Goal: Task Accomplishment & Management: Use online tool/utility

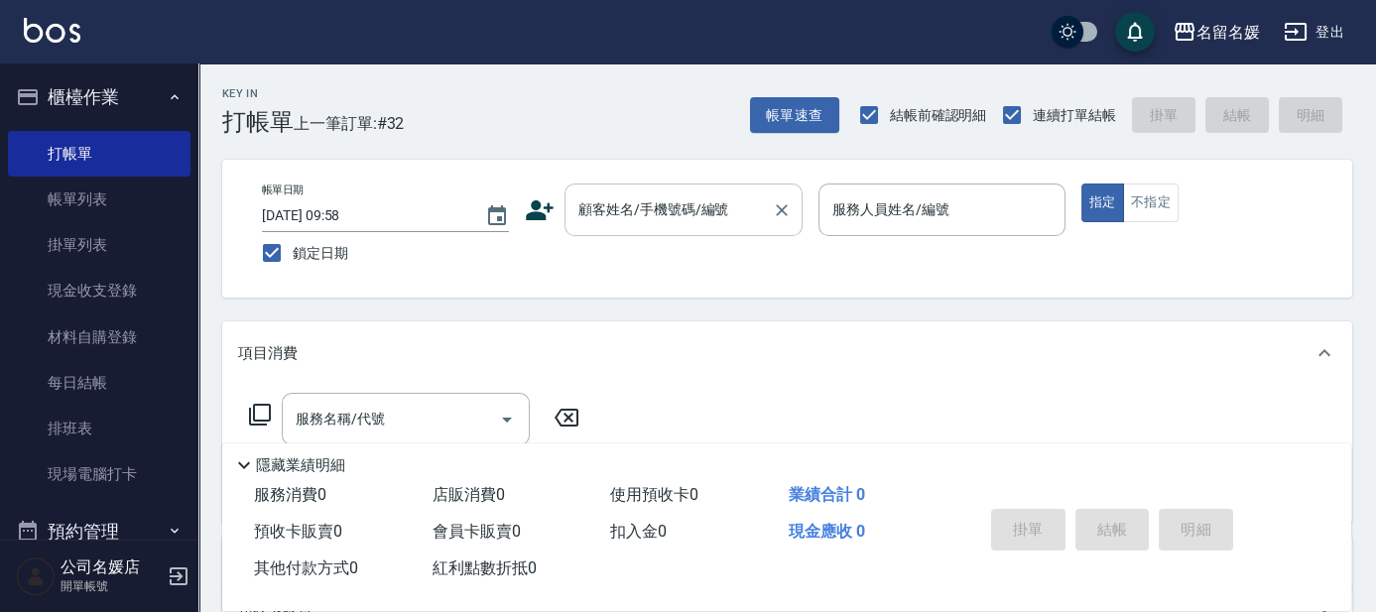
click at [698, 214] on div "顧客姓名/手機號碼/編號 顧客姓名/手機號碼/編號" at bounding box center [683, 209] width 238 height 53
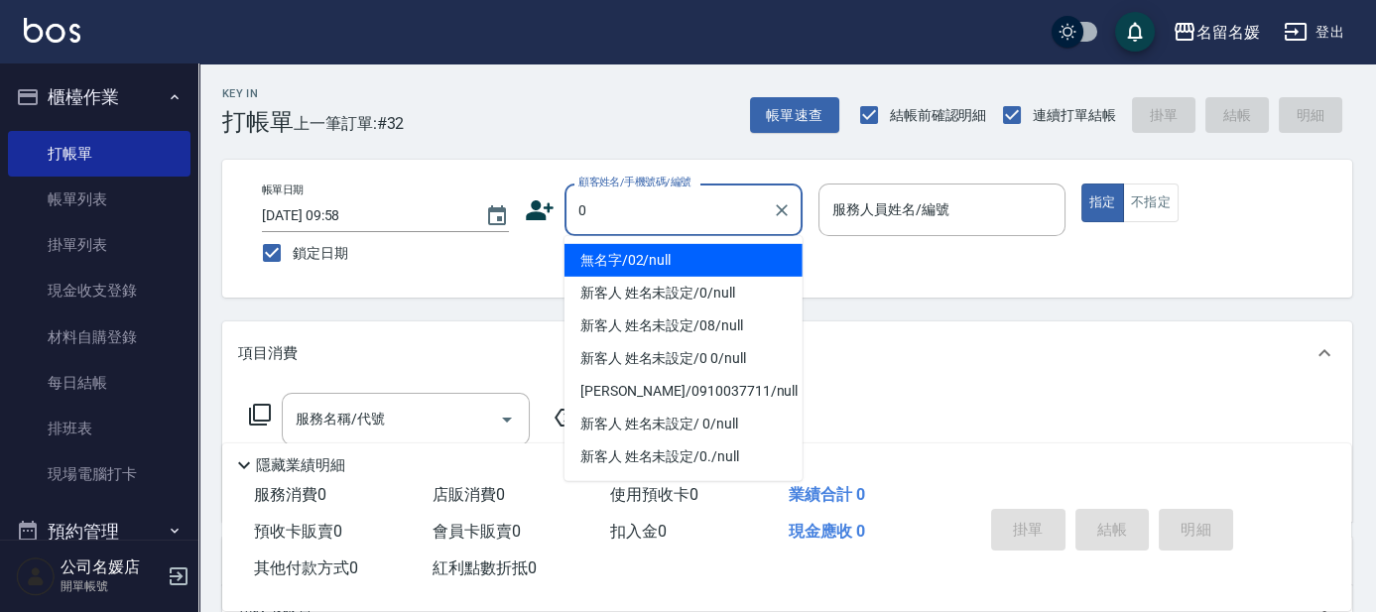
type input "0"
type input "1"
type input "無名字/02/null"
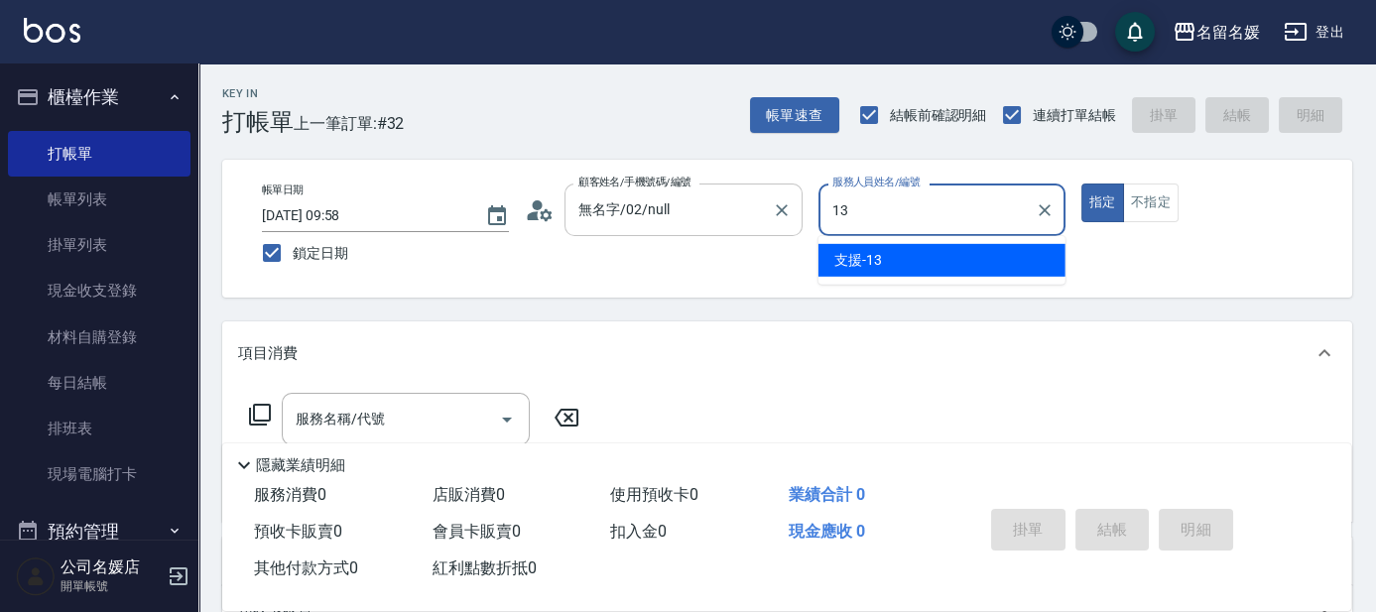
type input "13"
type button "true"
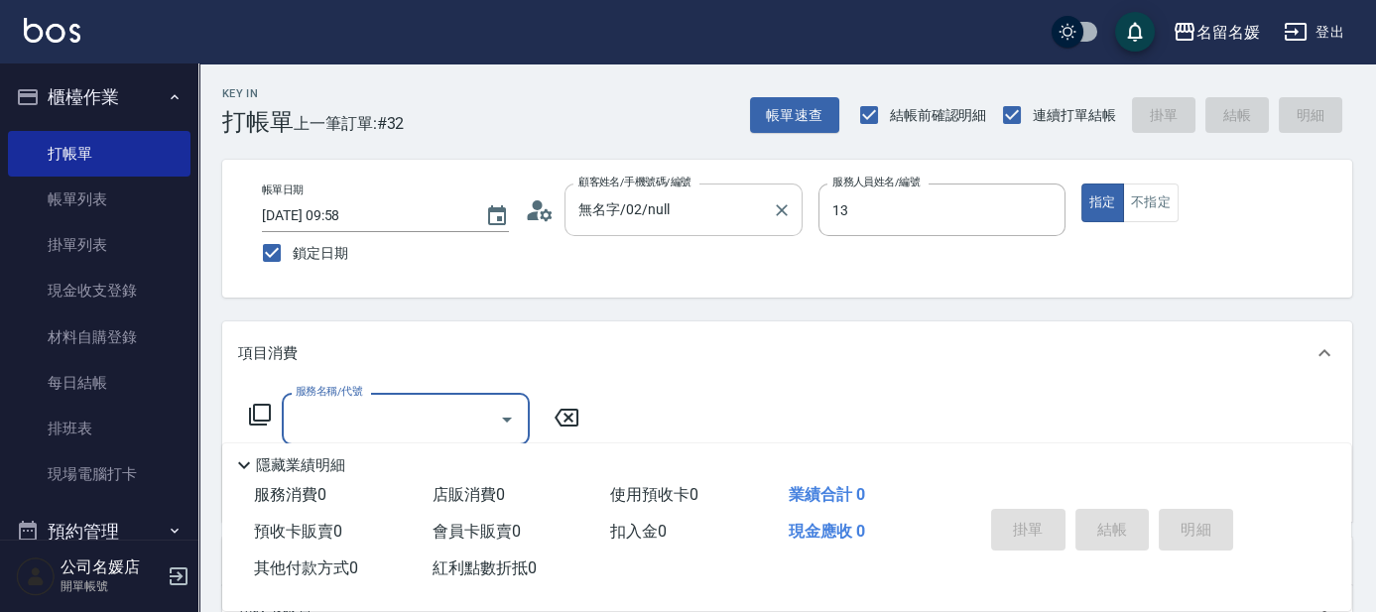
type input "支援-13"
type input "新客人 姓名未設定/0/null"
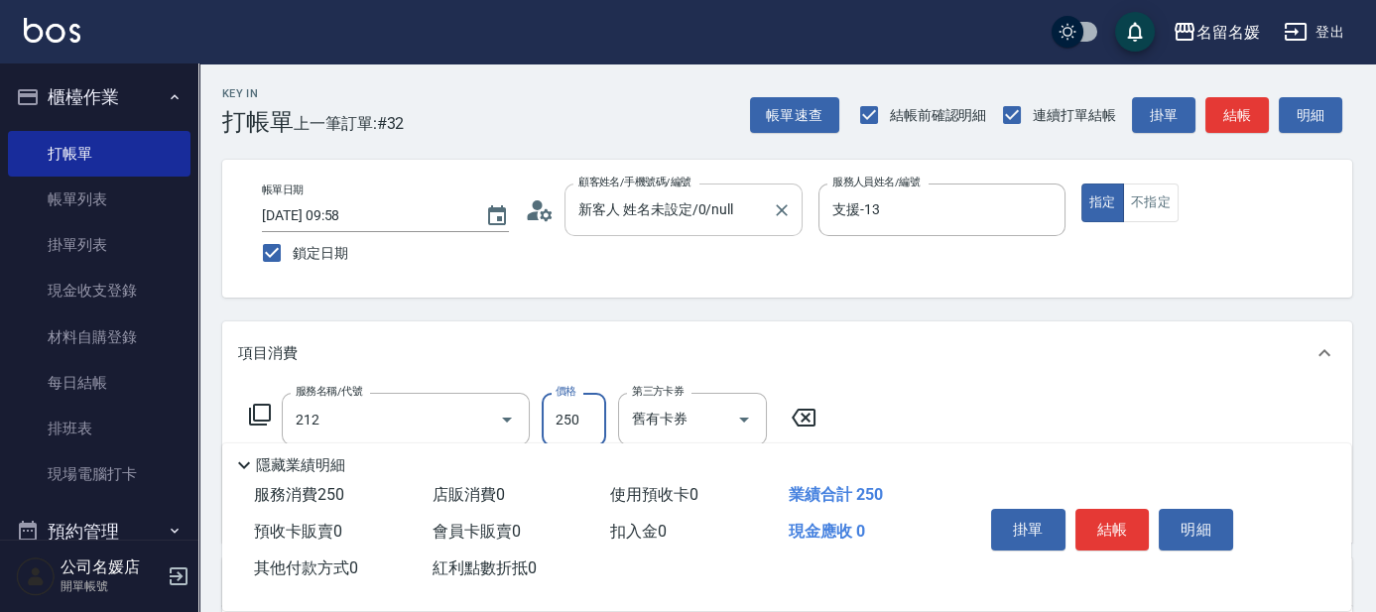
type input "洗髮券-(卡)250(212)"
type input "[PERSON_NAME]-21"
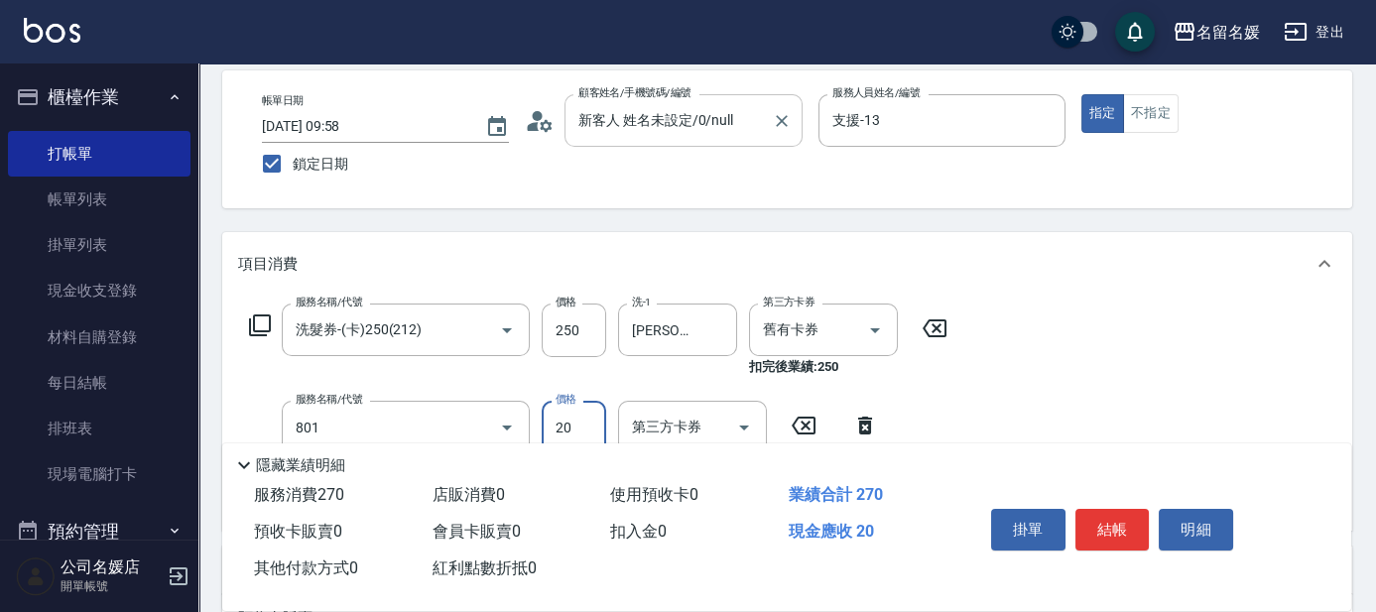
type input "潤絲(801)"
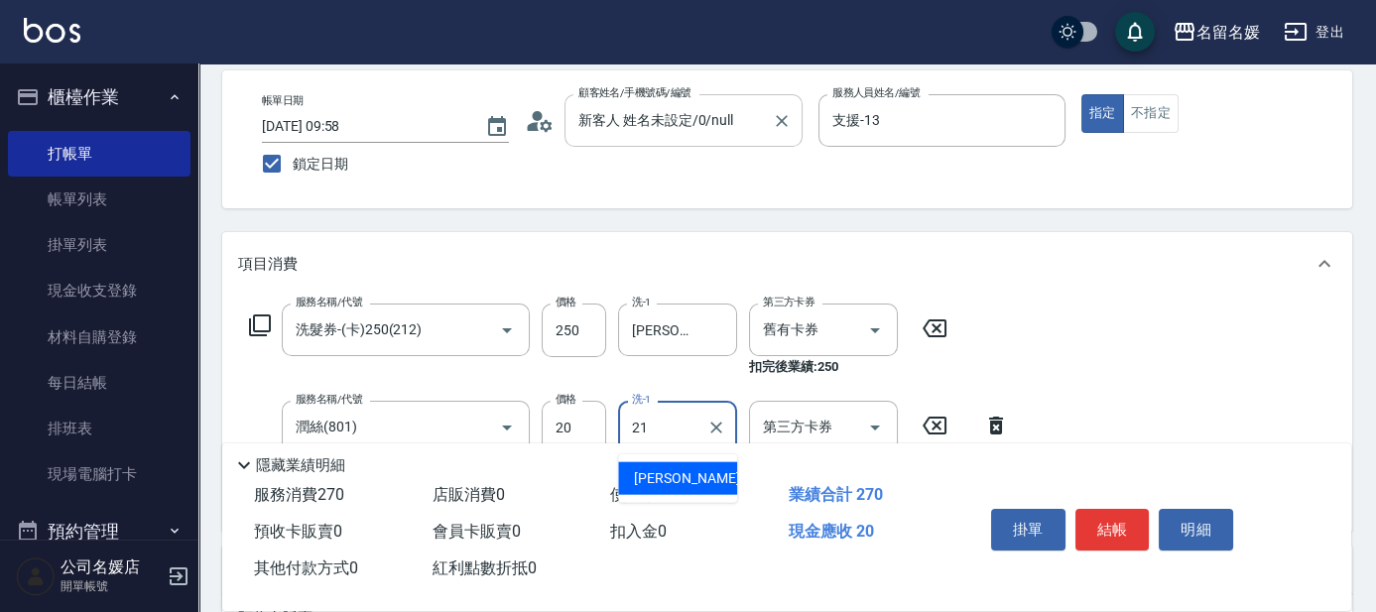
type input "[PERSON_NAME]-21"
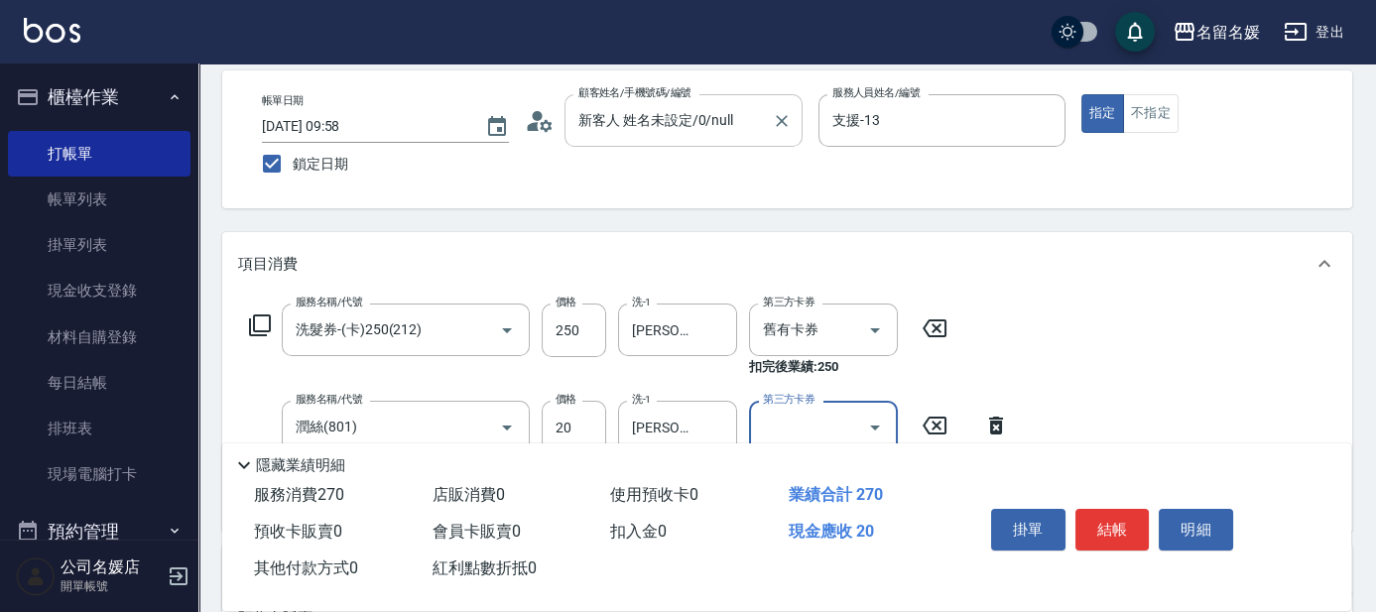
scroll to position [0, 0]
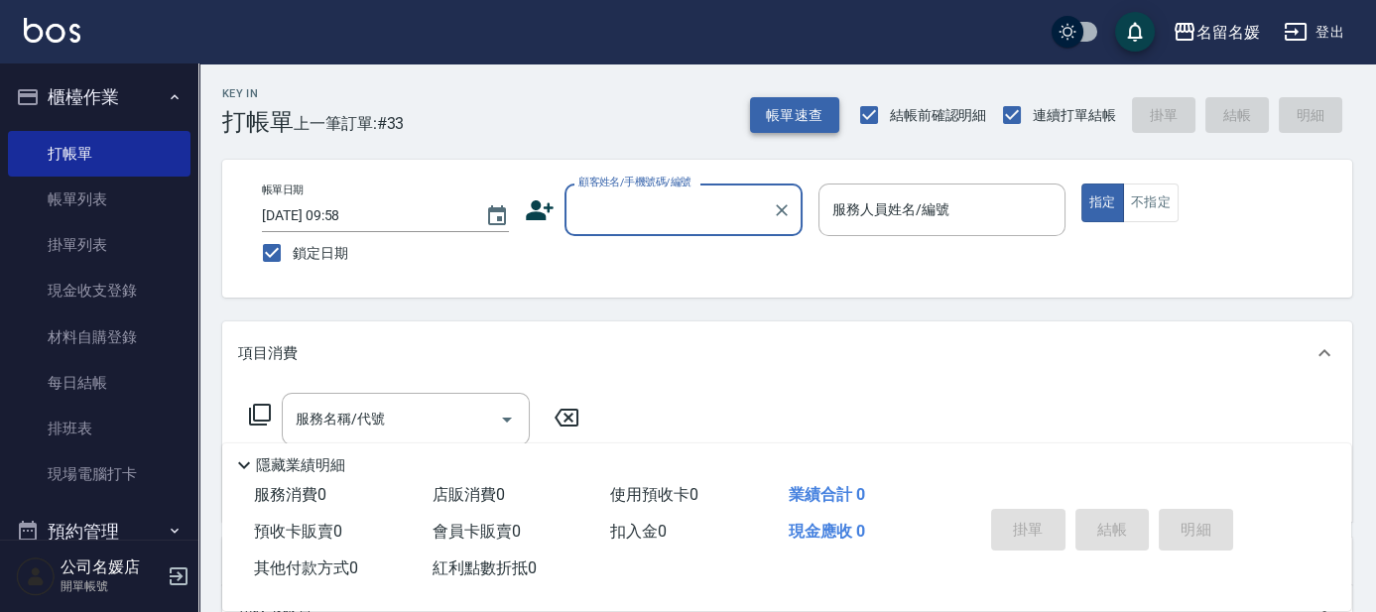
click at [807, 116] on button "帳單速查" at bounding box center [794, 115] width 89 height 37
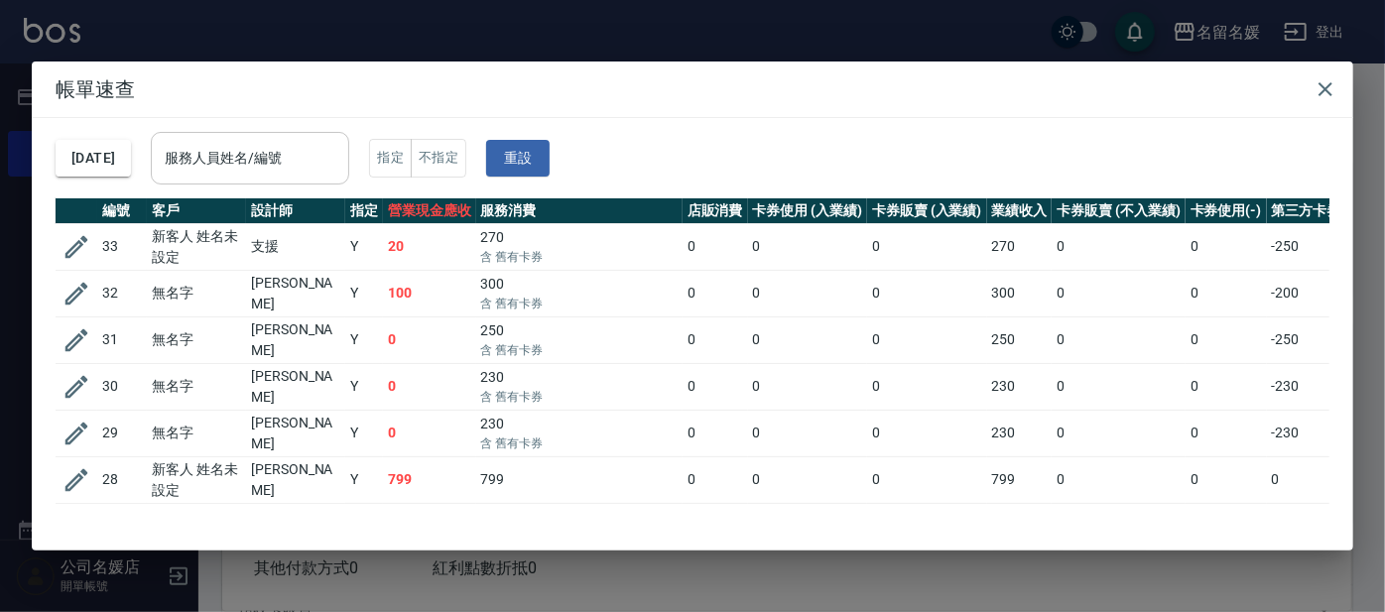
click at [248, 151] on div "服務人員姓名/編號 服務人員姓名/編號" at bounding box center [250, 158] width 198 height 53
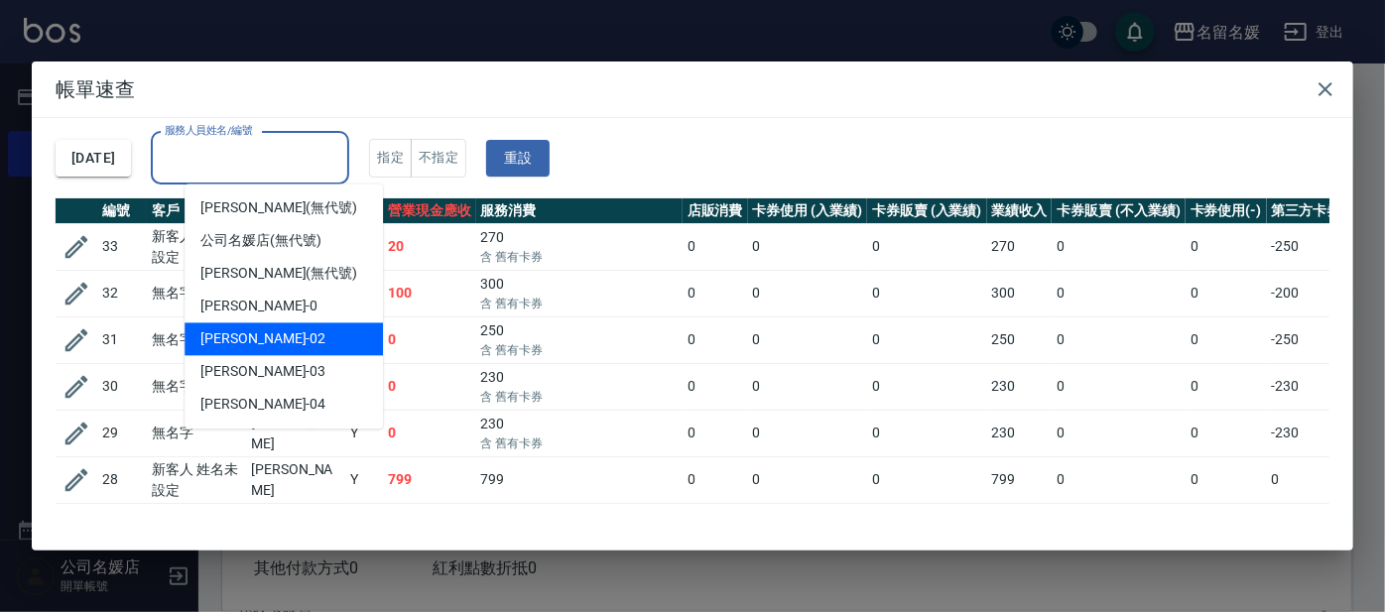
click at [292, 330] on div "[PERSON_NAME]-02" at bounding box center [283, 338] width 198 height 33
type input "[PERSON_NAME]-02"
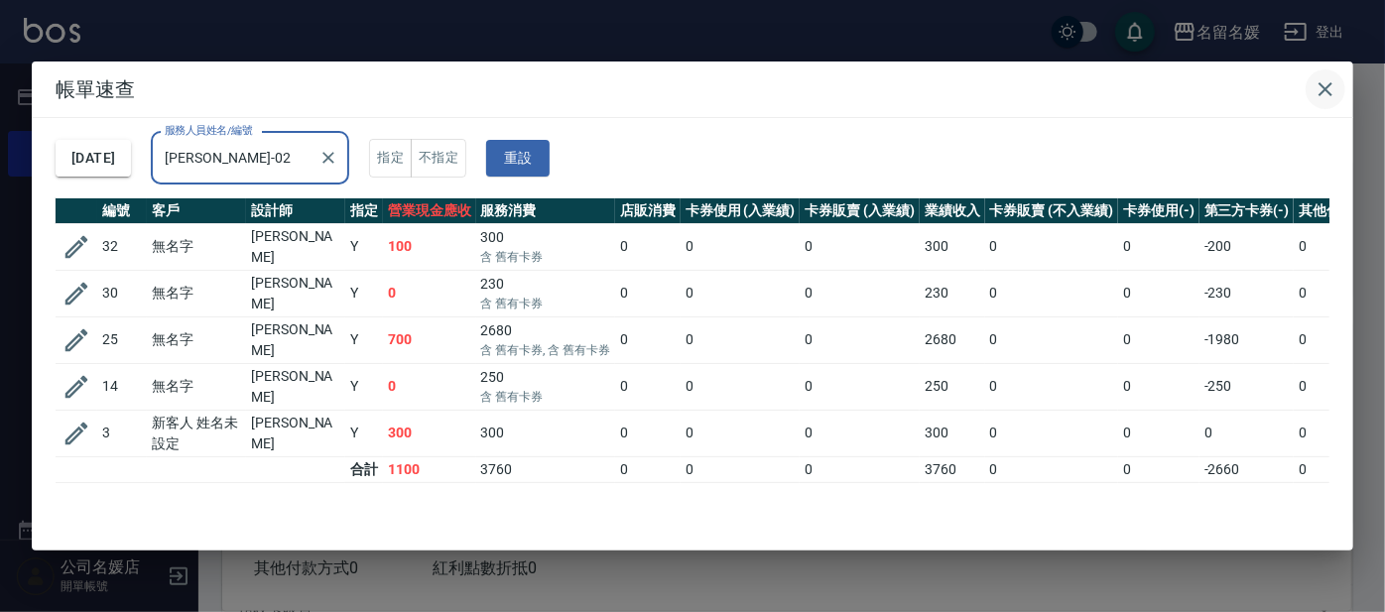
click at [1318, 82] on icon "button" at bounding box center [1325, 89] width 24 height 24
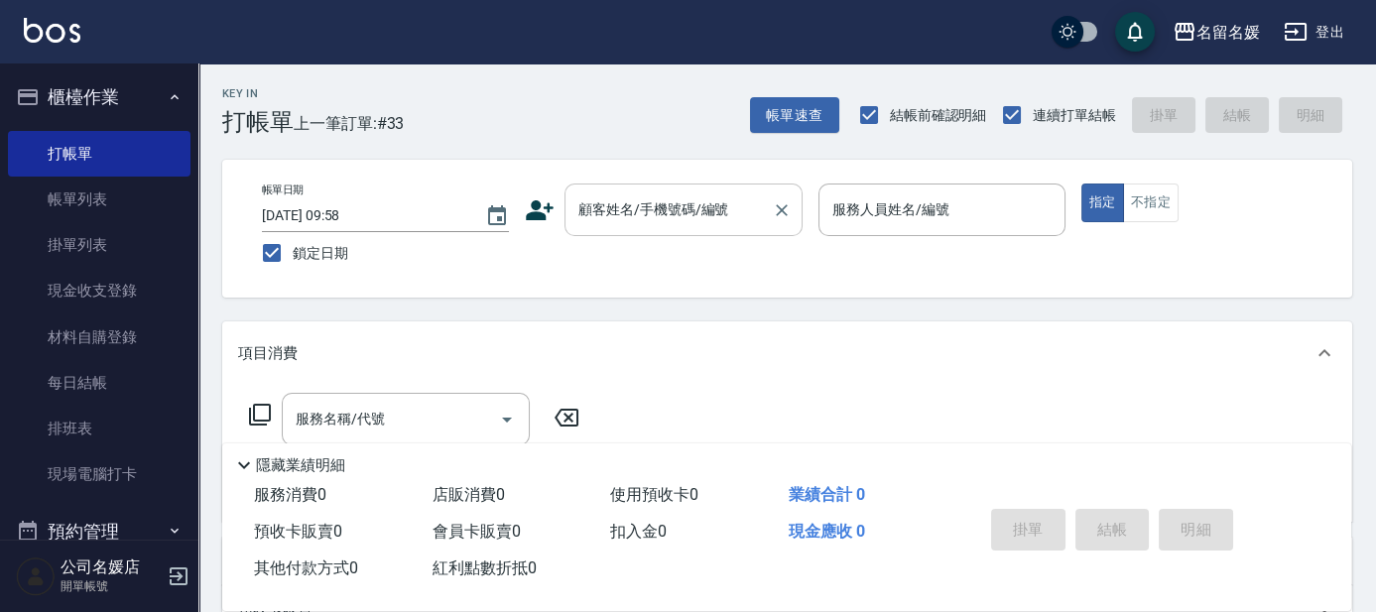
click at [706, 214] on input "顧客姓名/手機號碼/編號" at bounding box center [668, 209] width 190 height 35
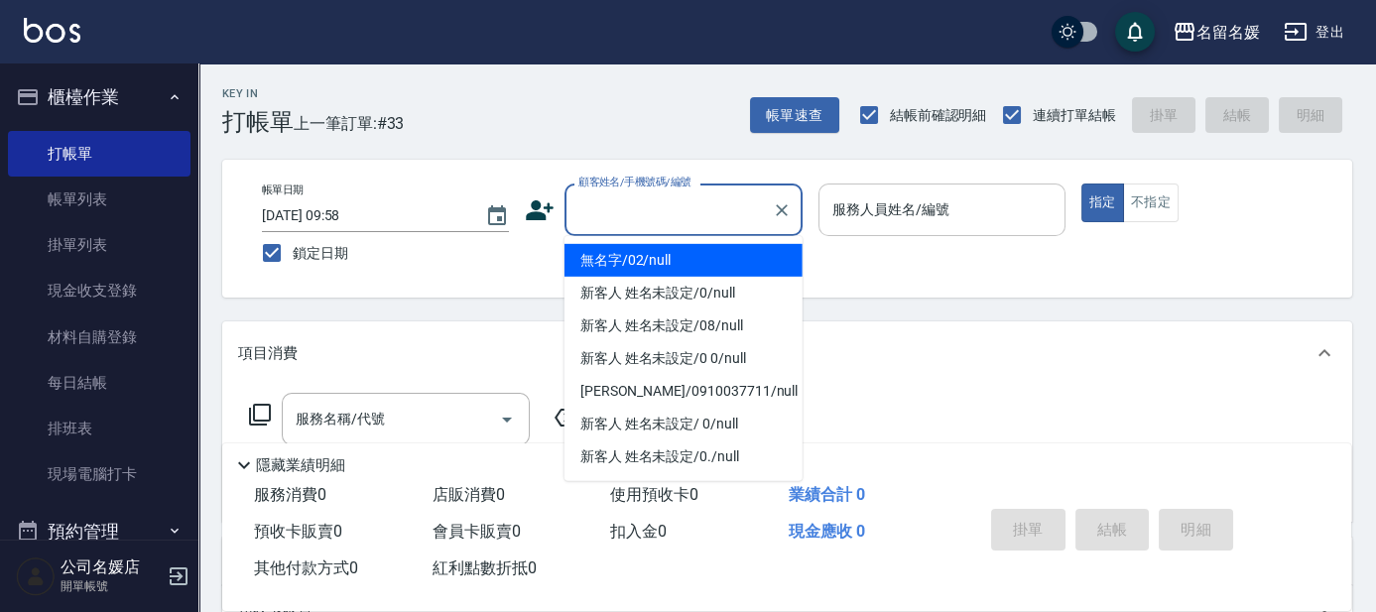
drag, startPoint x: 738, startPoint y: 261, endPoint x: 836, endPoint y: 188, distance: 122.0
click at [742, 255] on li "無名字/02/null" at bounding box center [683, 260] width 238 height 33
click at [836, 188] on div "帳單日期 [DATE] 09:58 鎖定日期 顧客姓名/手機號碼/編號 顧客姓名/手機號碼/編號 服務人員姓名/編號 服務人員姓名/編號 指定 不指定" at bounding box center [787, 229] width 1130 height 138
type input "無名字/02/null"
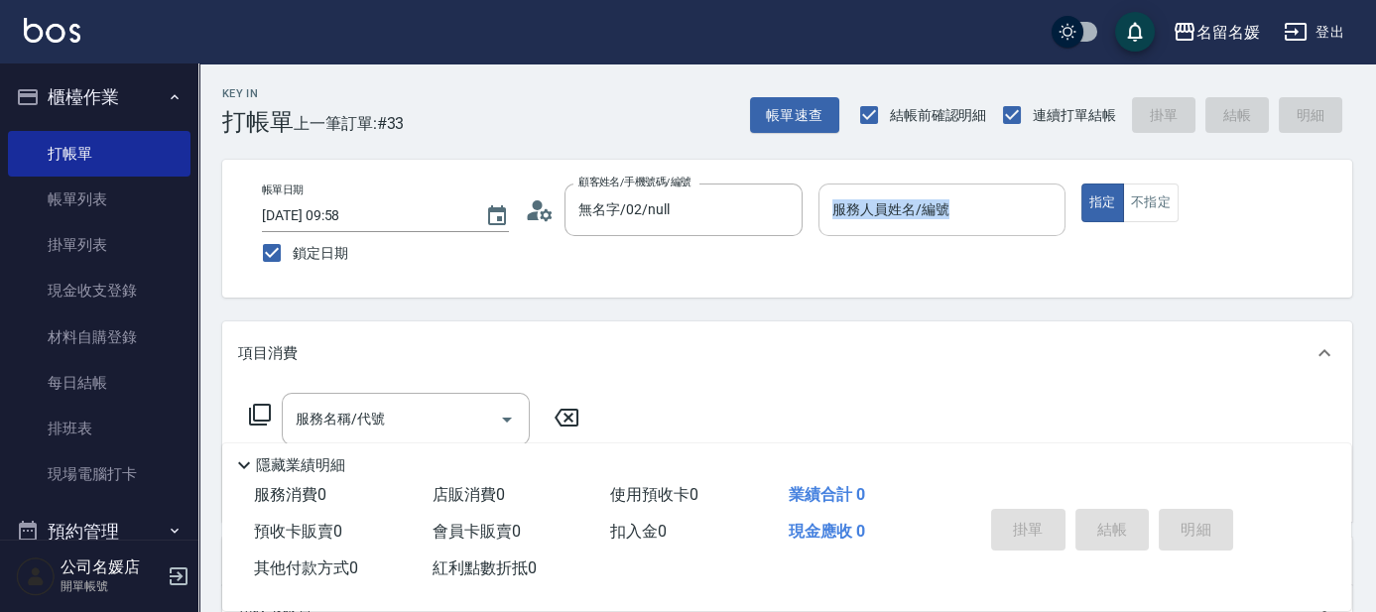
click at [836, 188] on div "服務人員姓名/編號" at bounding box center [941, 209] width 247 height 53
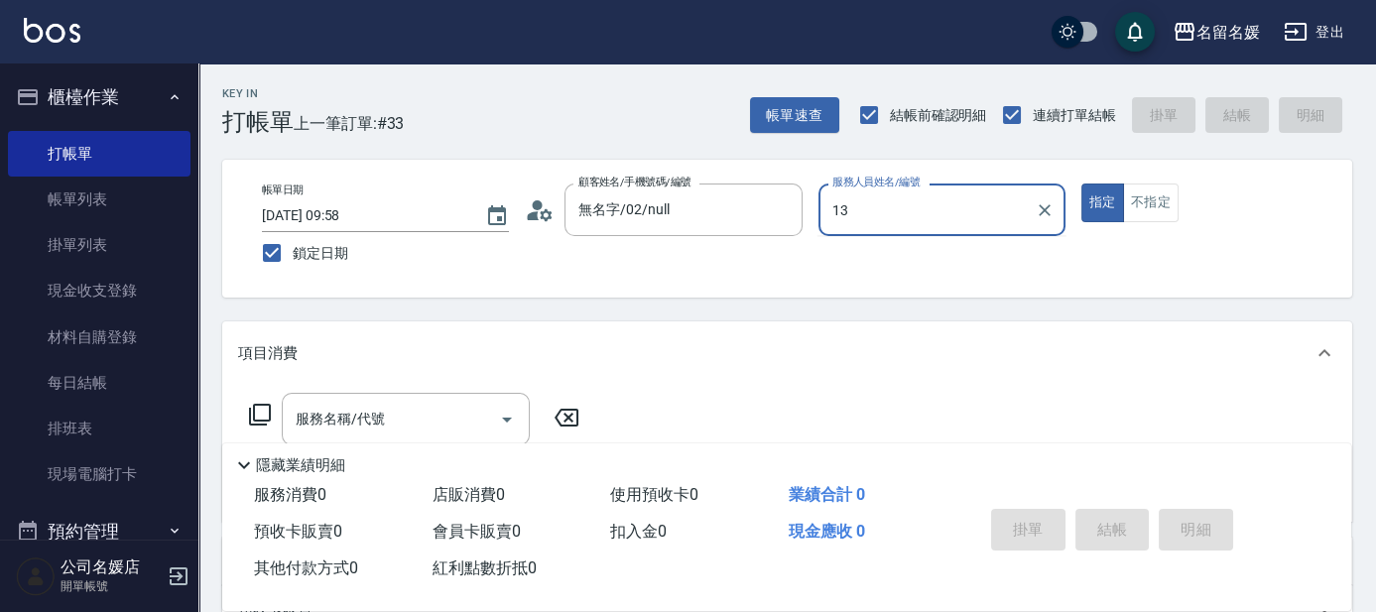
type input "支援-13"
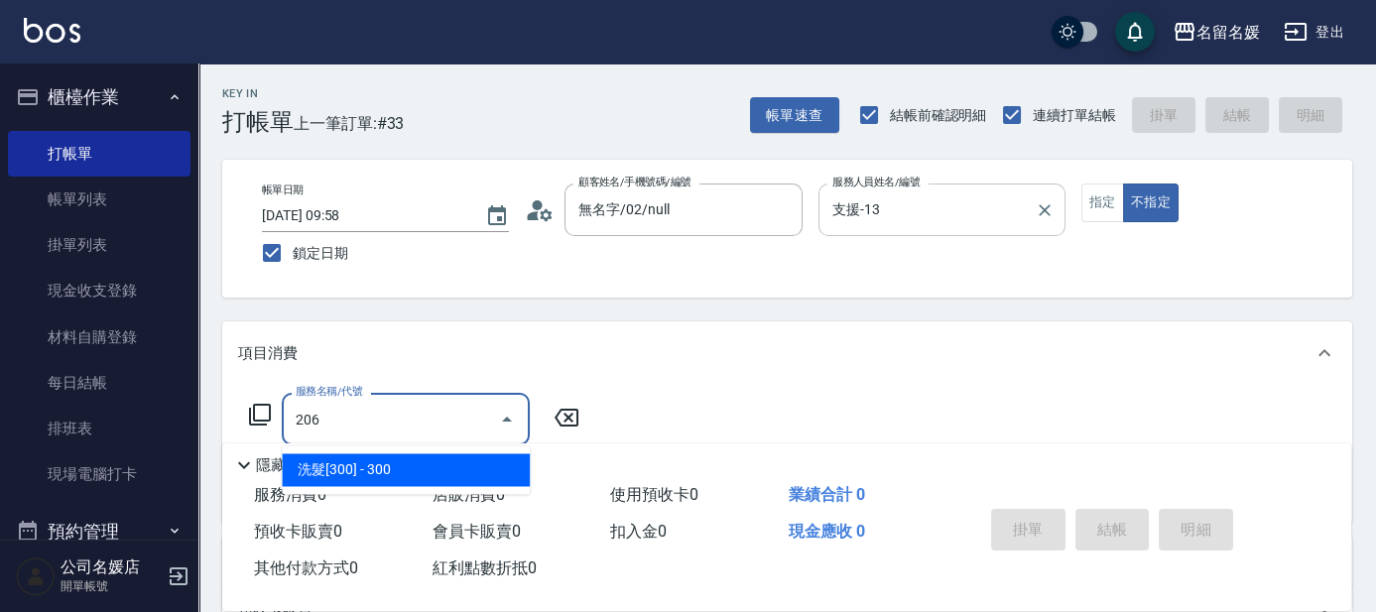
type input "洗髮[300](206)"
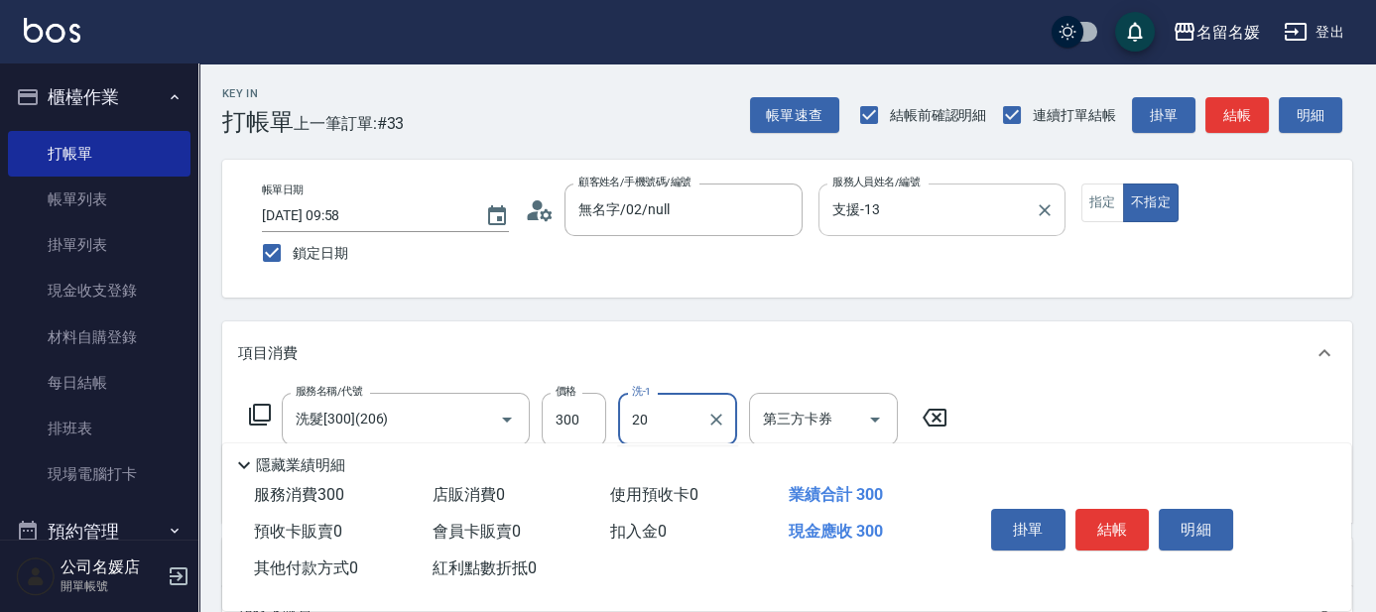
type input "2"
type input "[PERSON_NAME]-25"
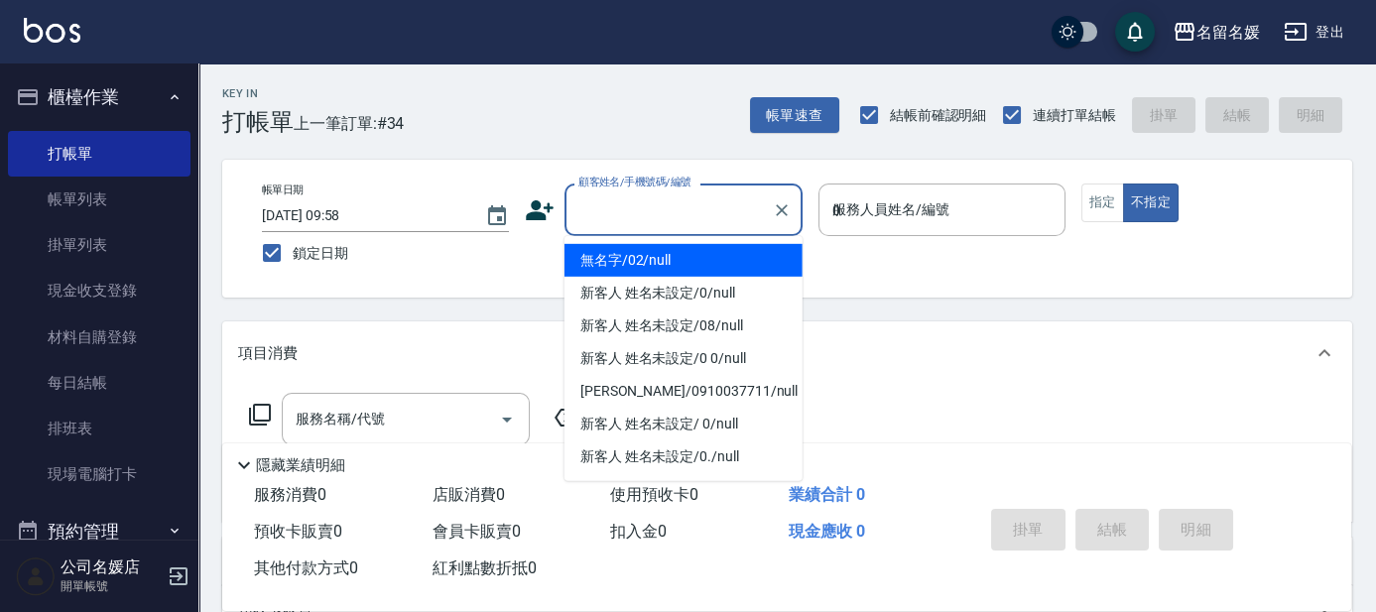
type input "03"
type button "false"
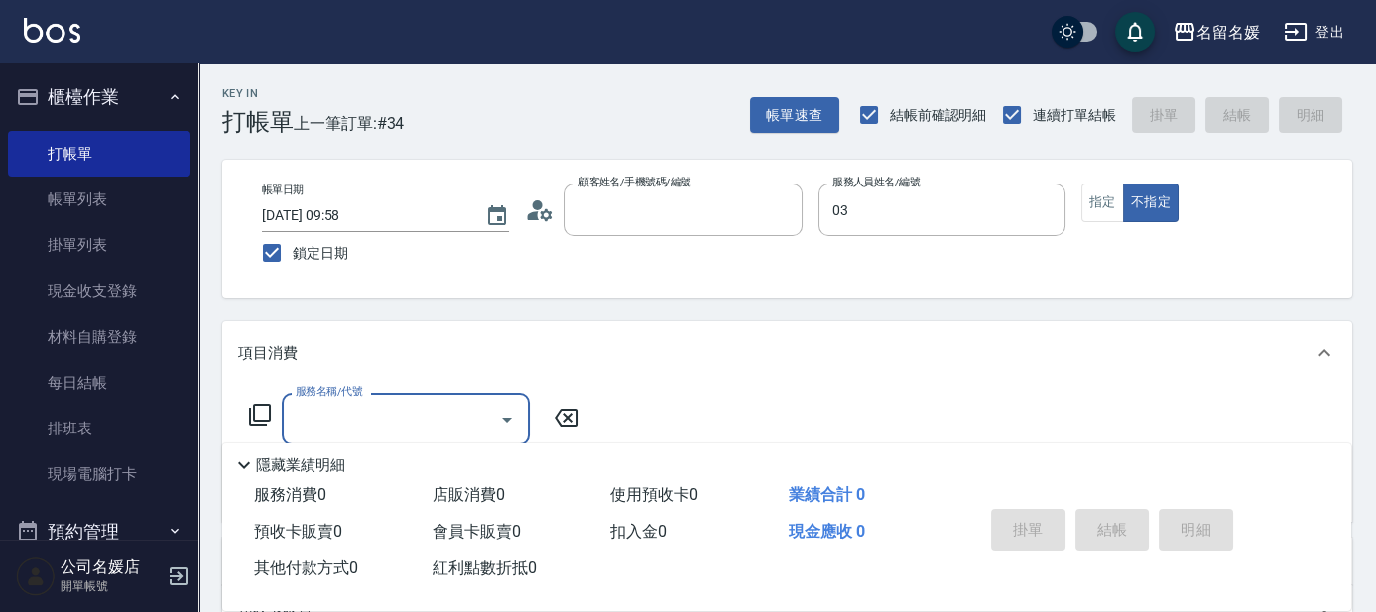
type input "無名字/02/null"
type input "[PERSON_NAME]-03"
click at [1105, 192] on button "指定" at bounding box center [1102, 202] width 43 height 39
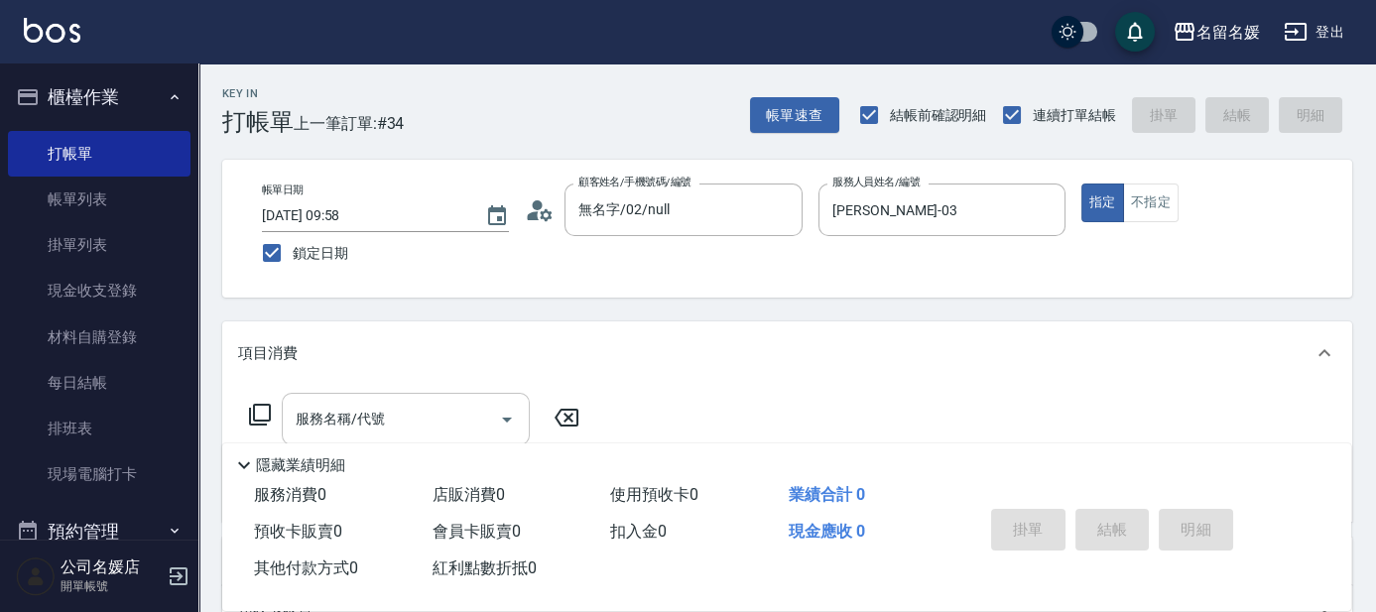
click at [466, 415] on input "服務名稱/代號" at bounding box center [391, 419] width 200 height 35
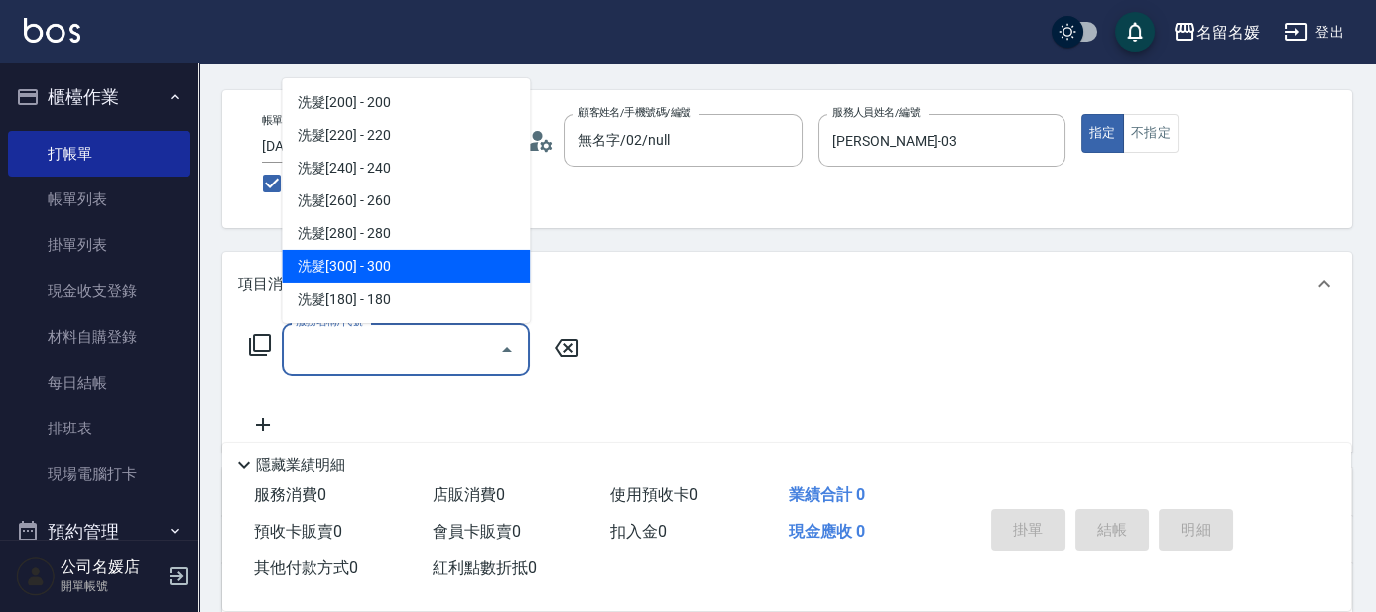
scroll to position [89, 0]
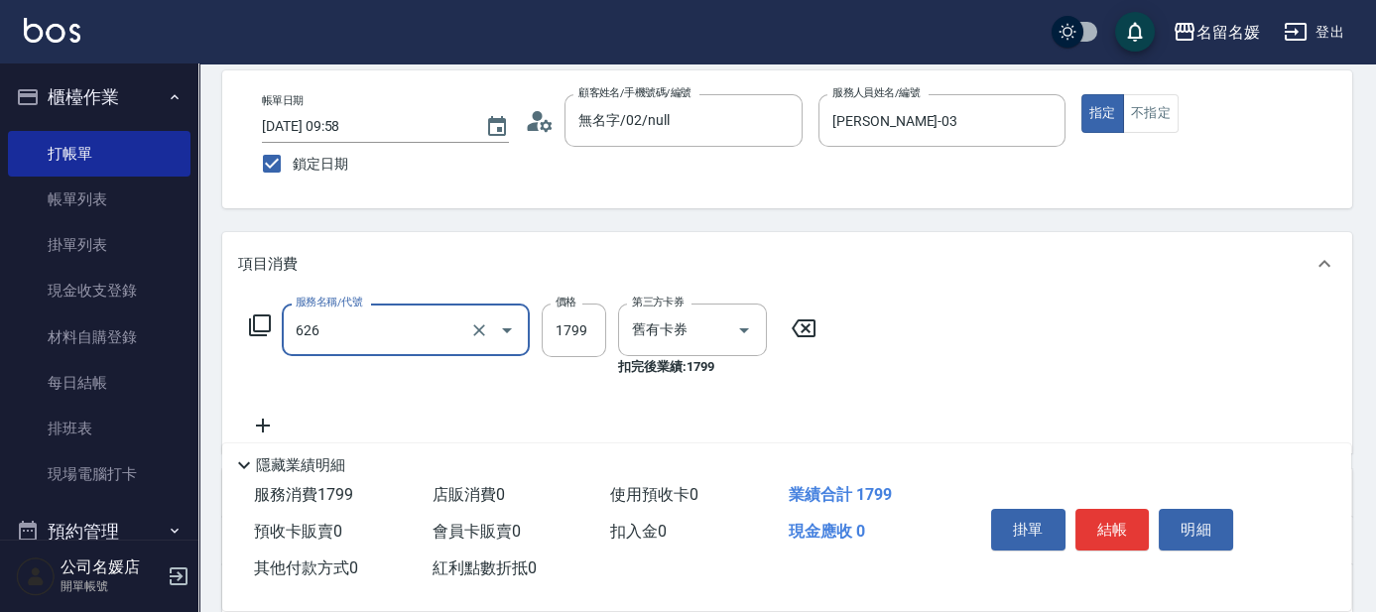
type input "洗剪染餐券[1799](626)"
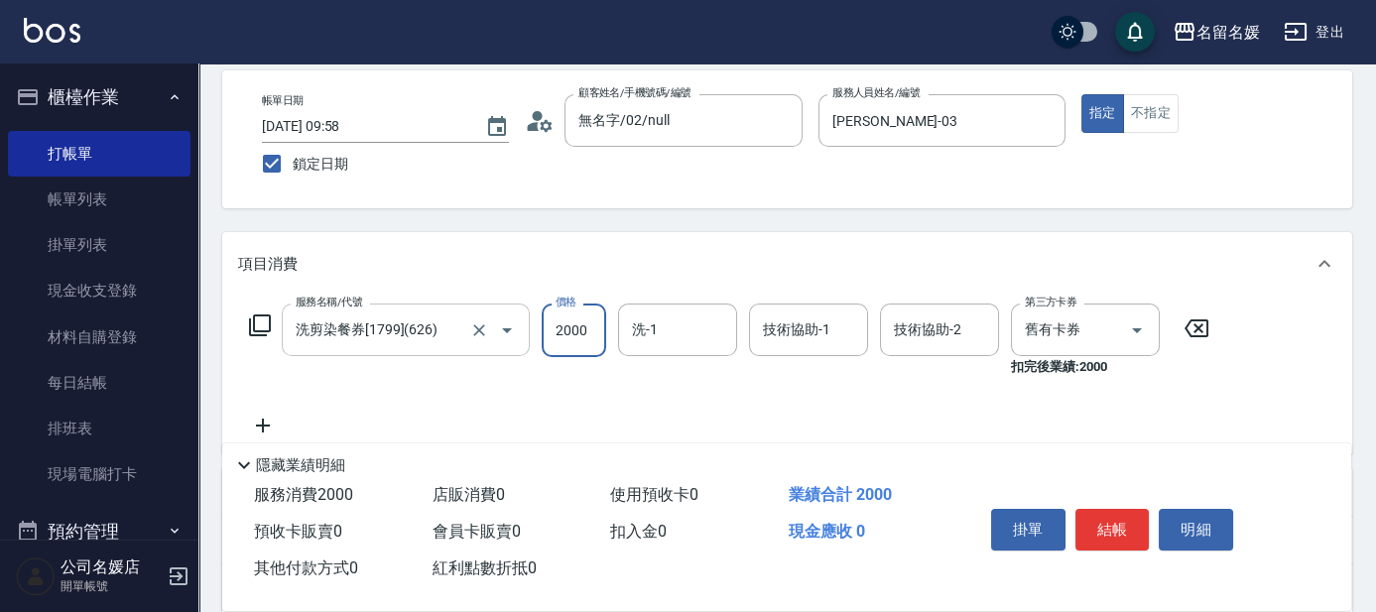
type input "2000"
type input "[PERSON_NAME]-24"
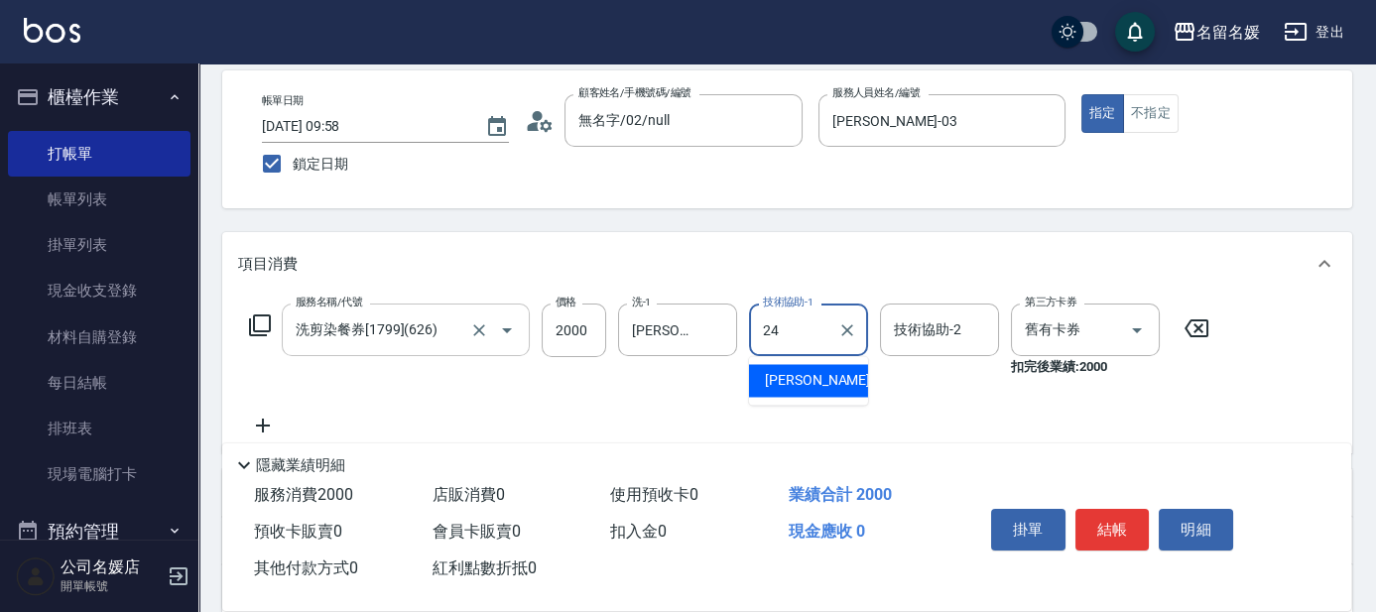
type input "[PERSON_NAME]-24"
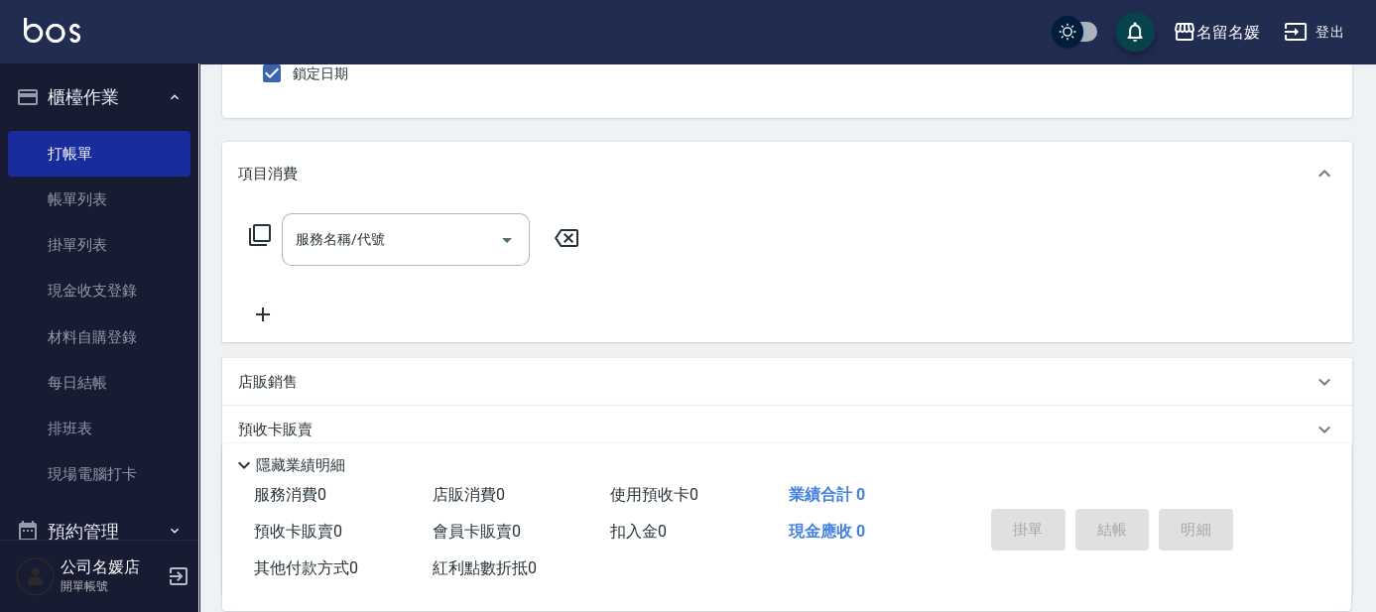
scroll to position [0, 0]
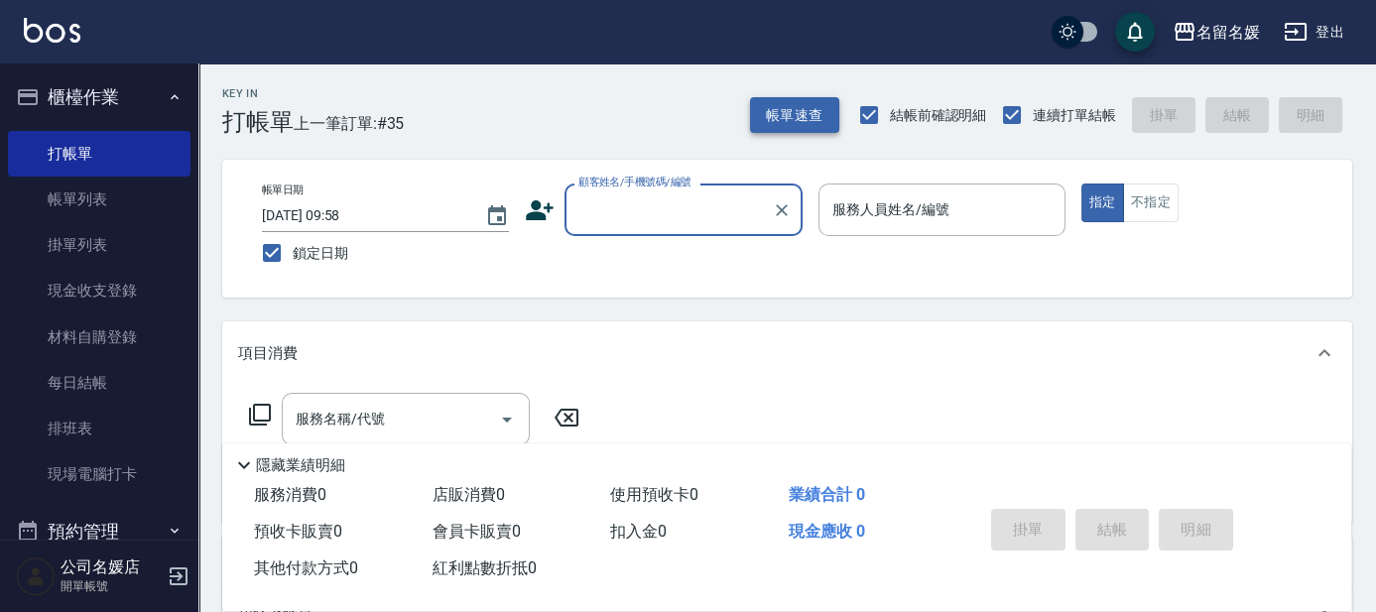
click at [806, 128] on button "帳單速查" at bounding box center [794, 115] width 89 height 37
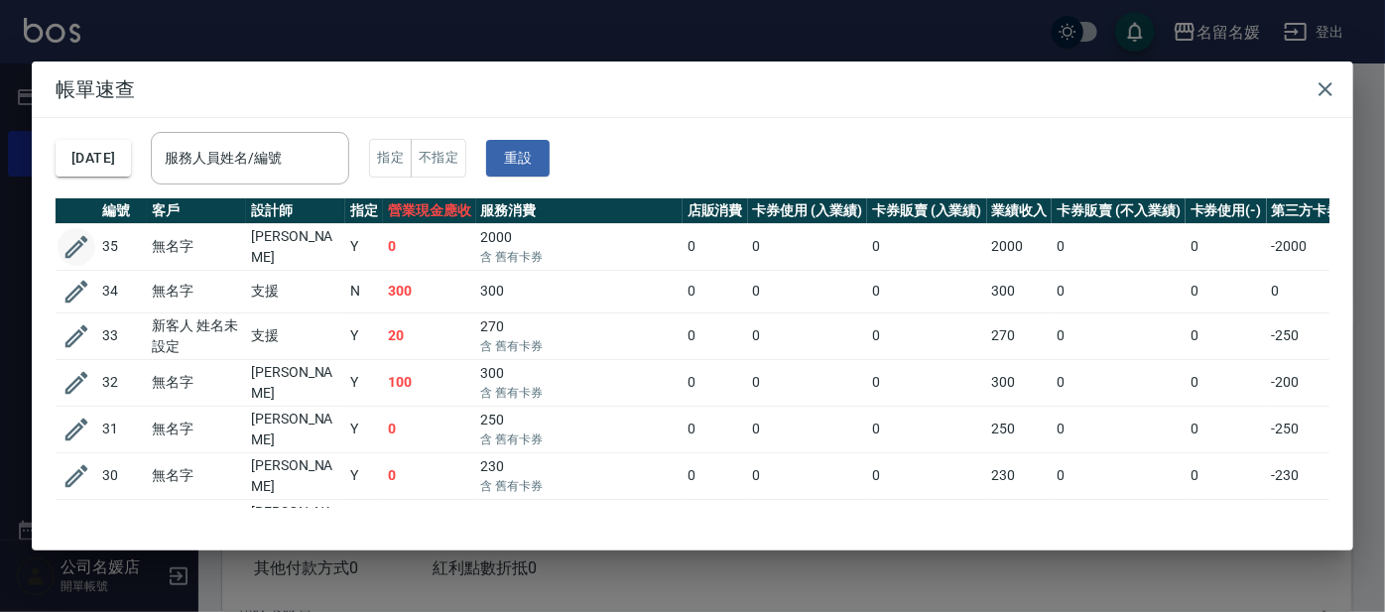
click at [77, 245] on icon "button" at bounding box center [76, 247] width 23 height 23
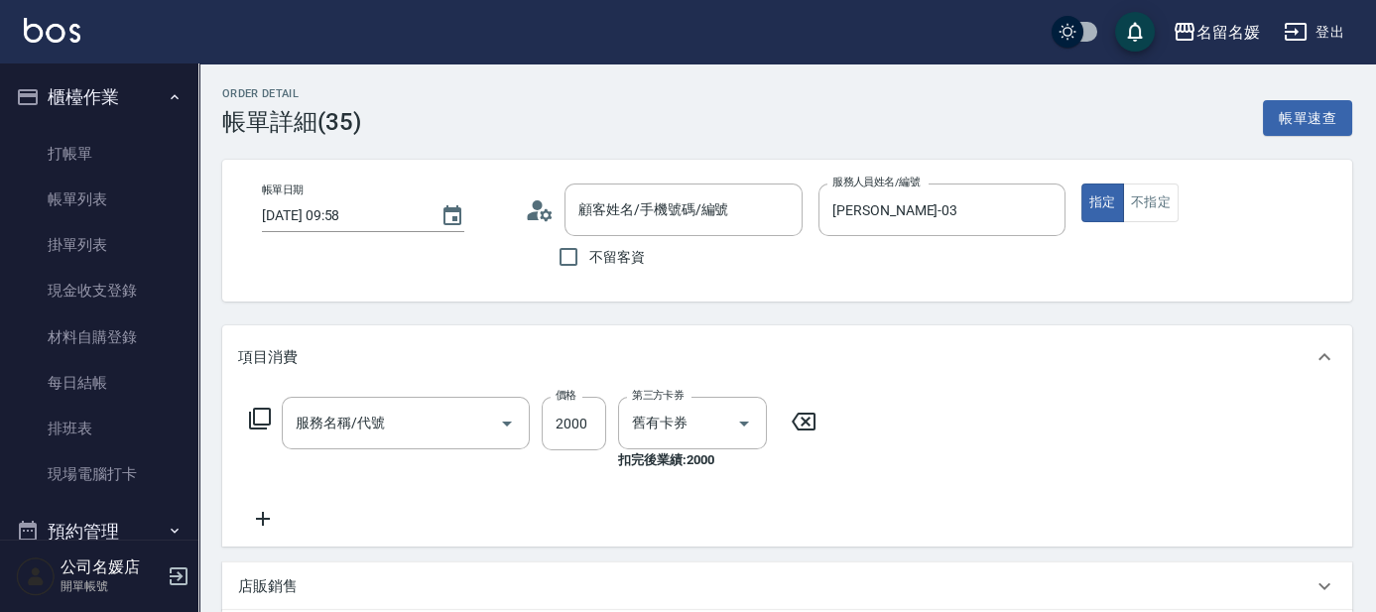
type input "[DATE] 09:58"
type input "[PERSON_NAME]-03"
type input "無名字/02/null"
type input "洗剪染餐券[1799](626)"
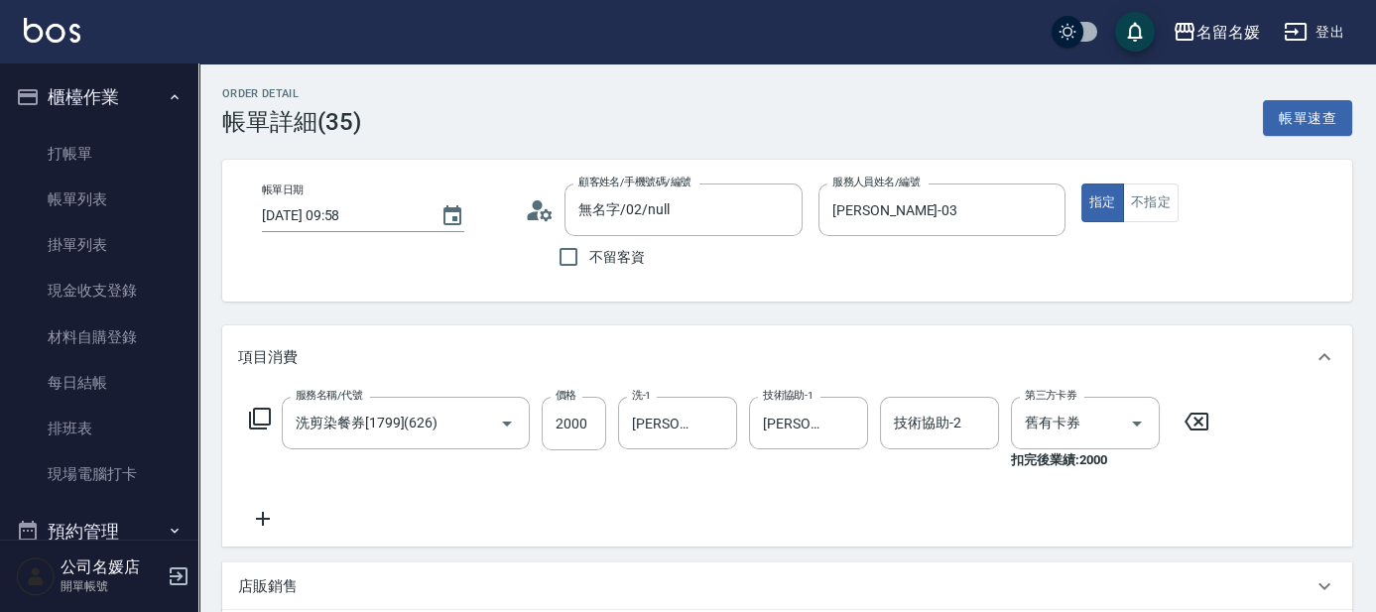
scroll to position [89, 0]
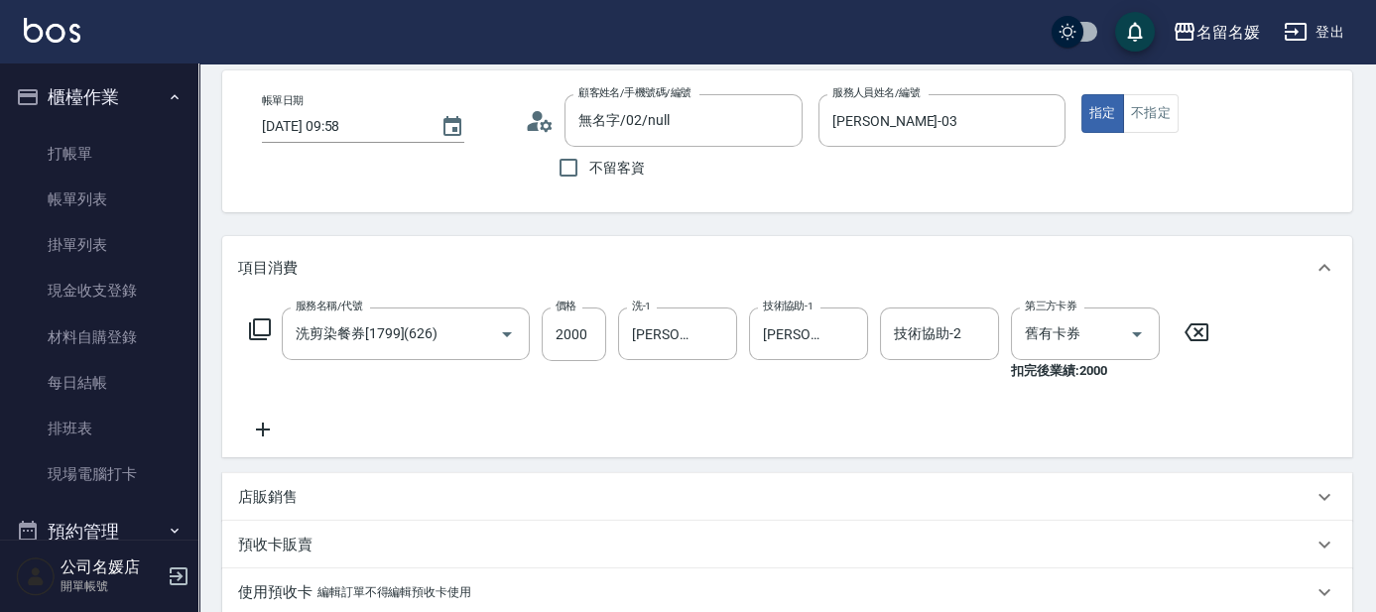
click at [257, 433] on icon at bounding box center [263, 430] width 50 height 24
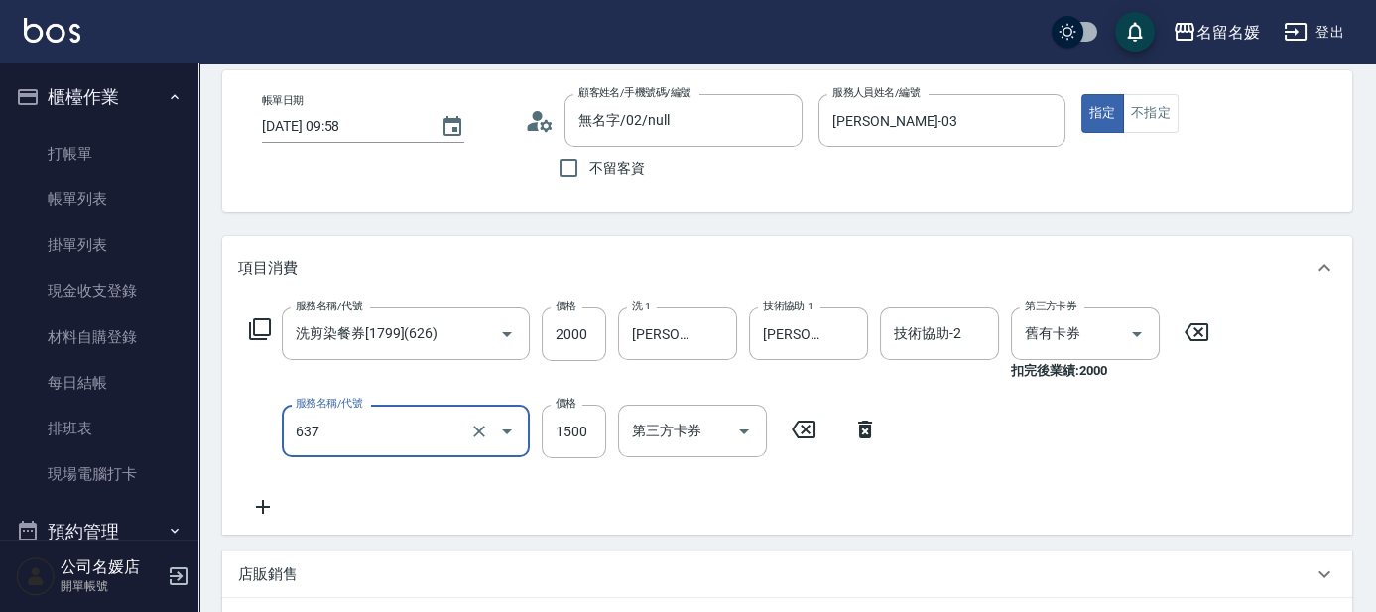
type input "芙米樂蘆薈髮膜(自材)(637)"
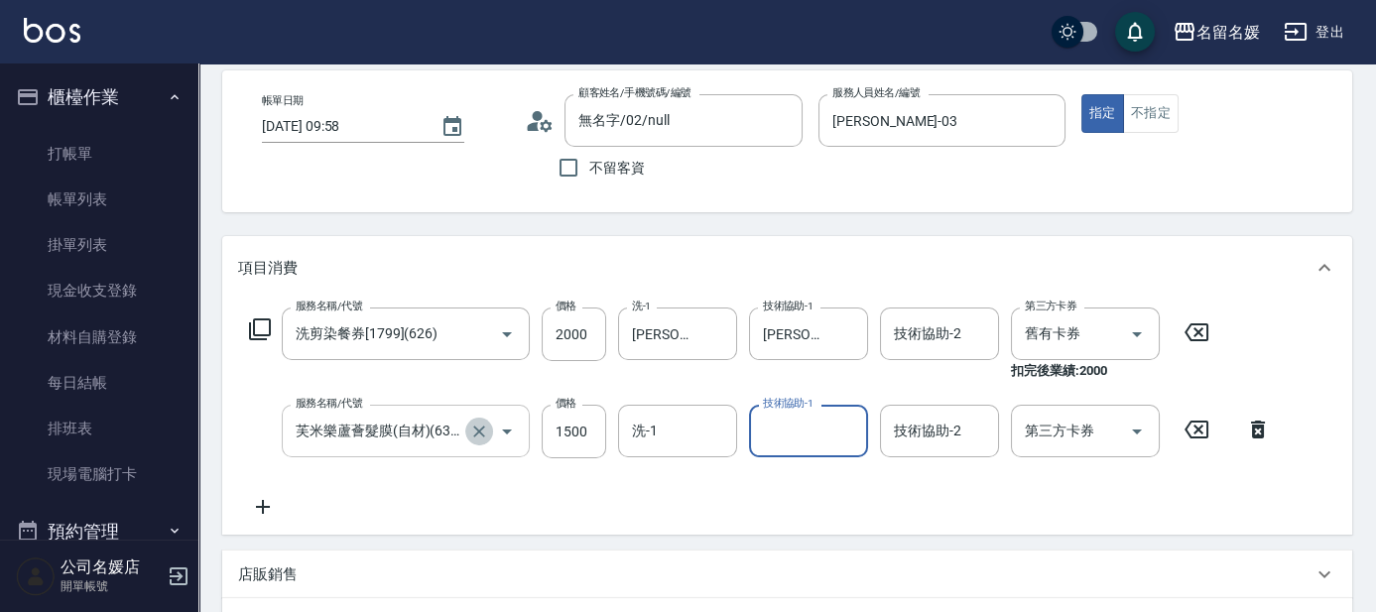
click at [473, 434] on icon "Clear" at bounding box center [479, 432] width 12 height 12
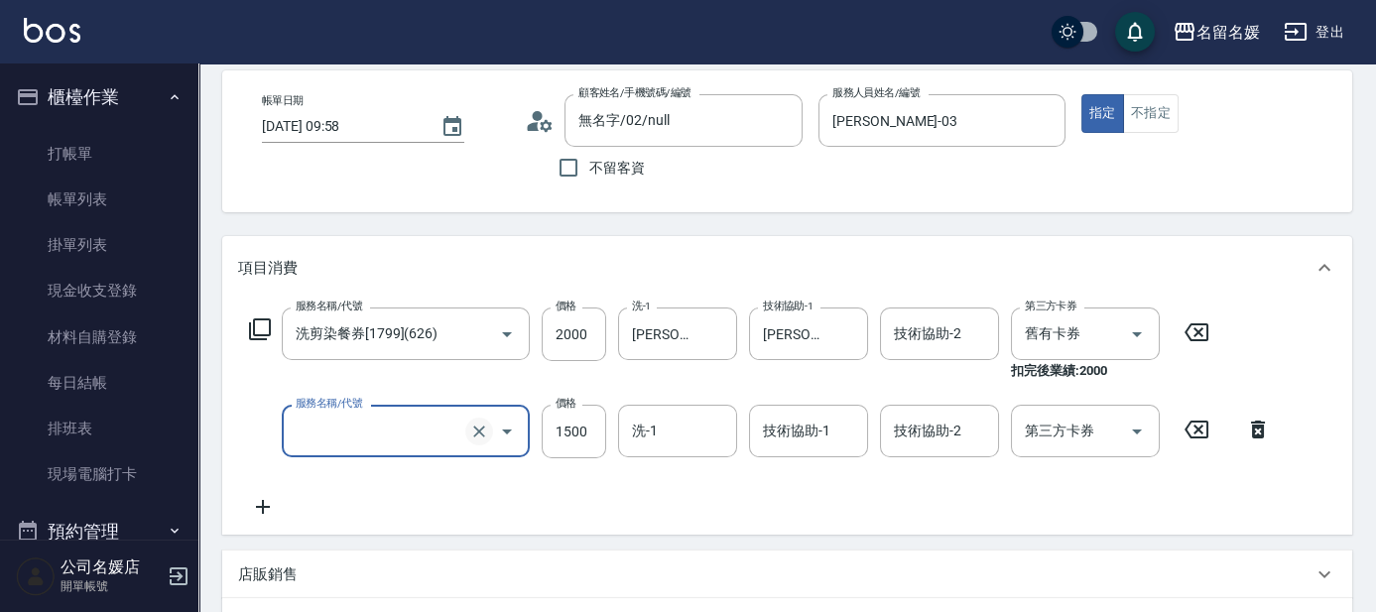
scroll to position [0, 0]
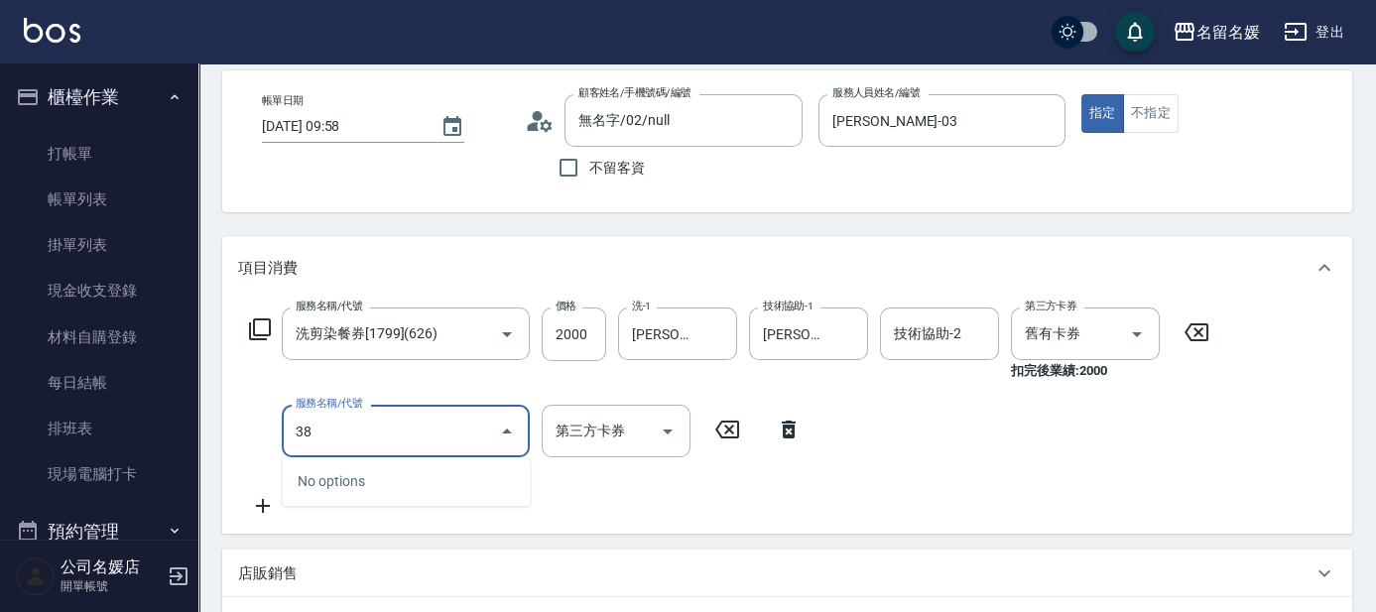
type input "3"
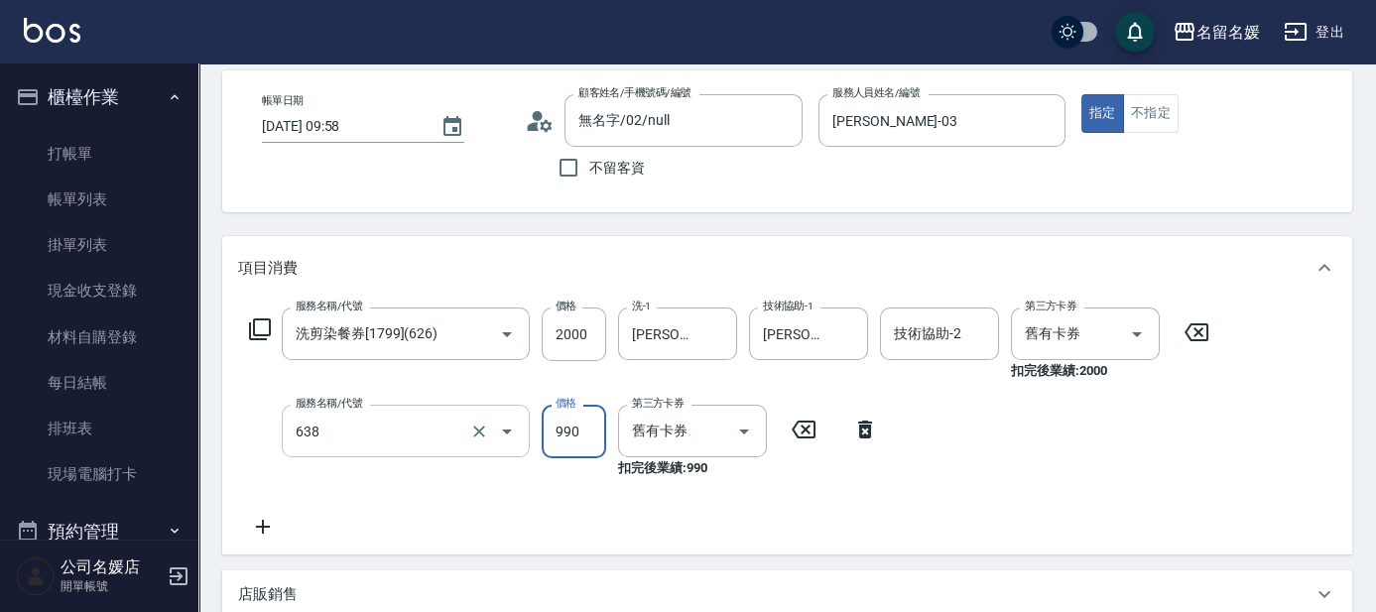
type input "(芙)頭皮養護套卡(638)"
type input "舊有卡券"
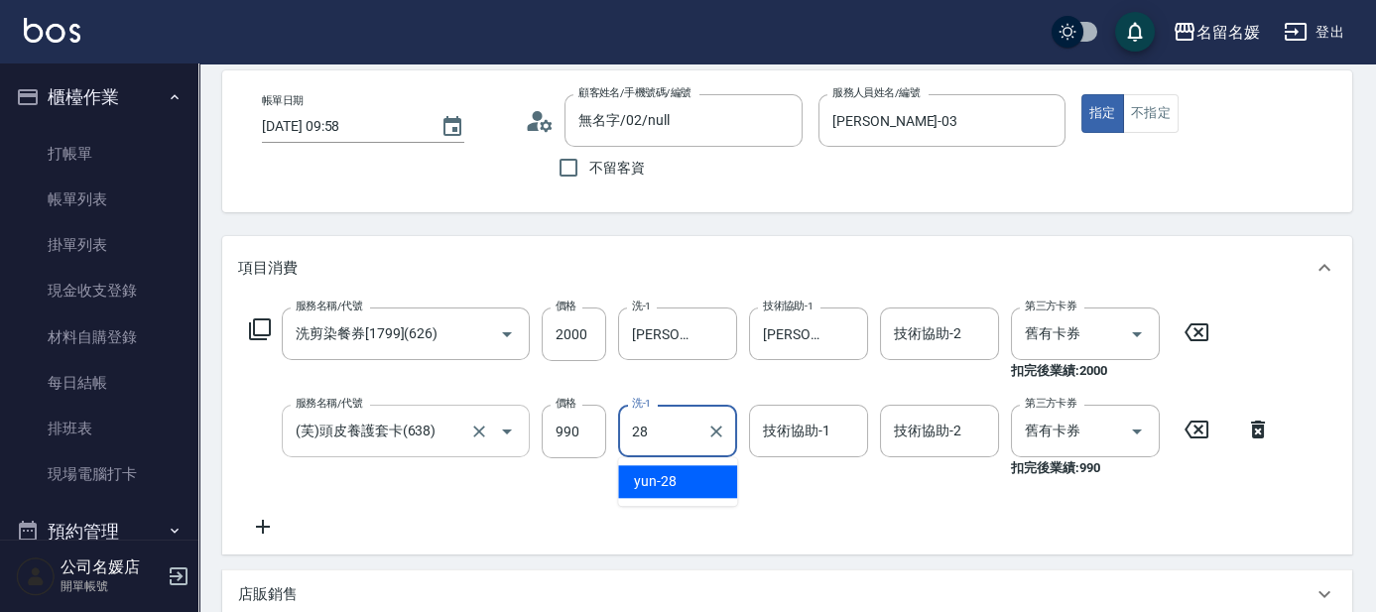
type input "yun-28"
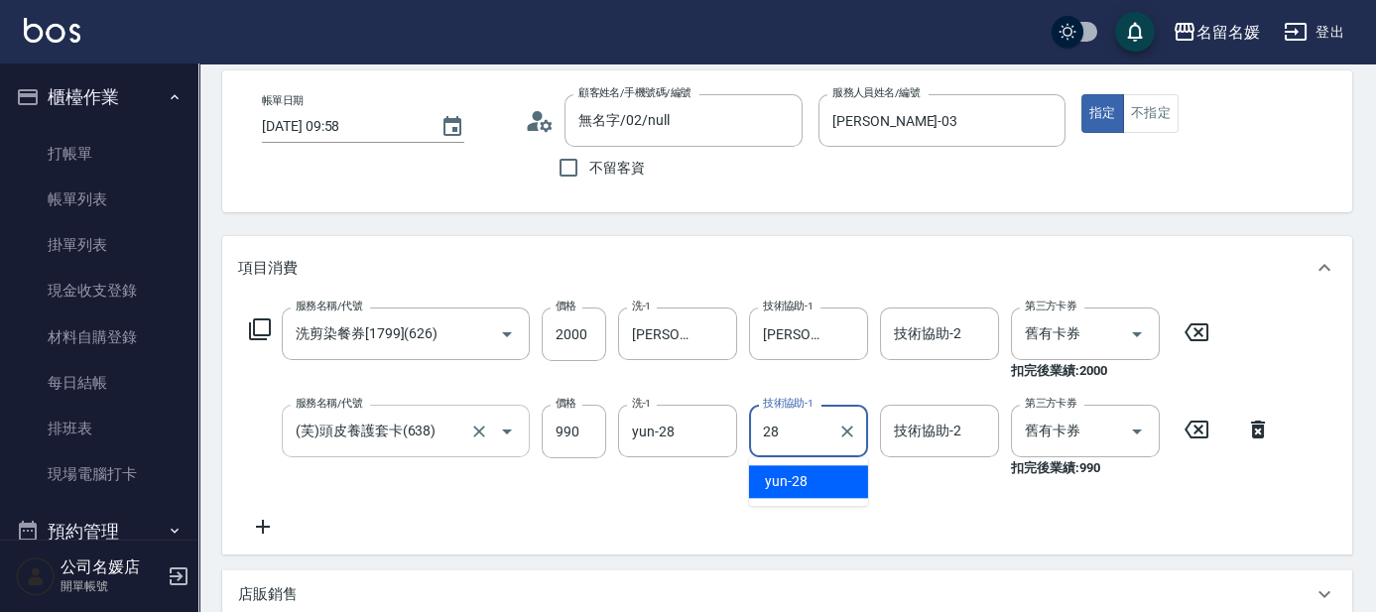
type input "yun-28"
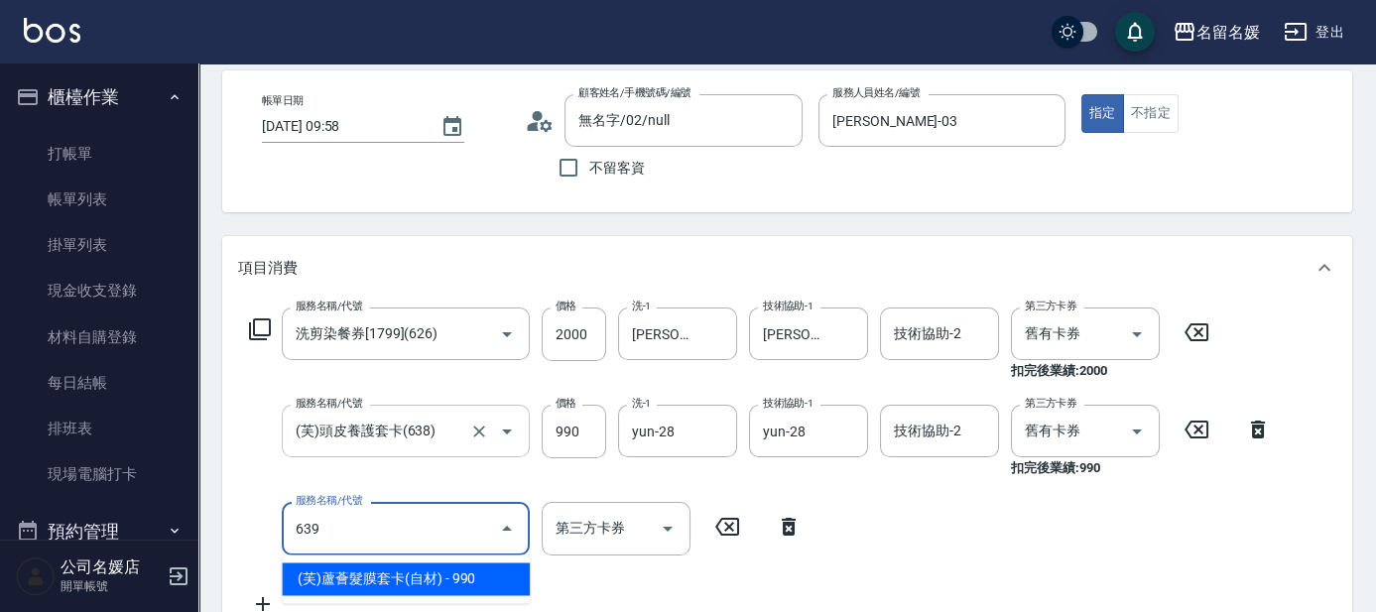
type input "(芙)蘆薈髮膜套卡(自材)(639)"
type input "舊有卡券"
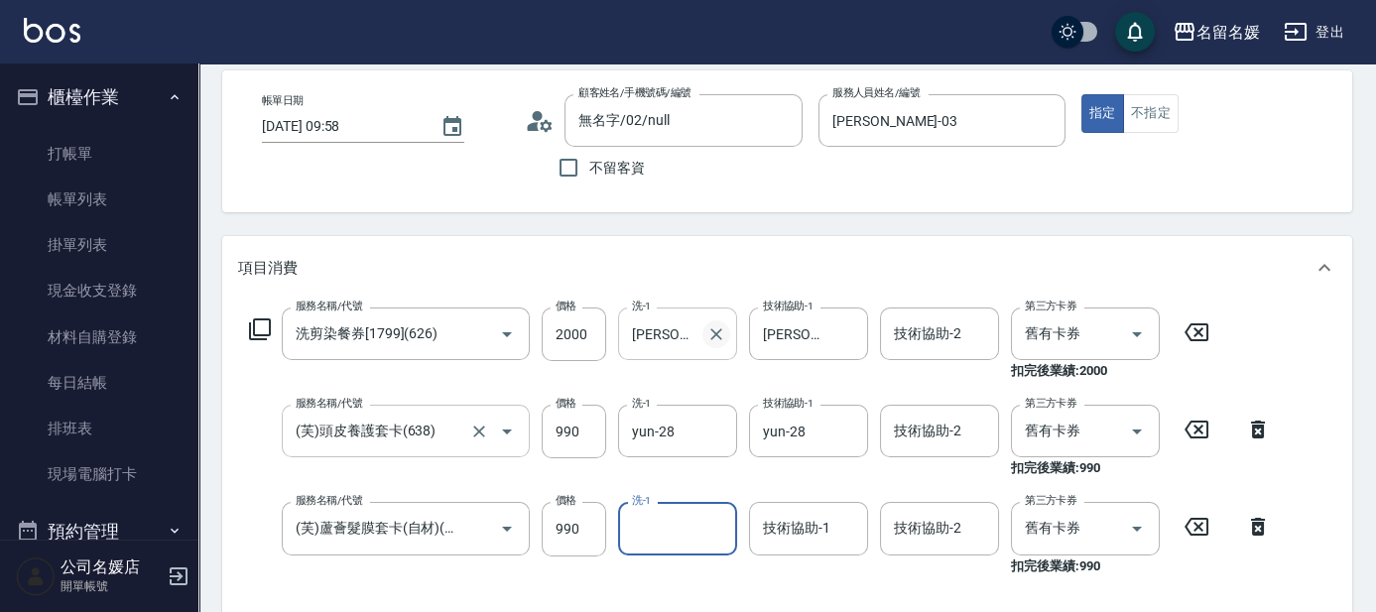
click at [713, 336] on icon "Clear" at bounding box center [716, 334] width 12 height 12
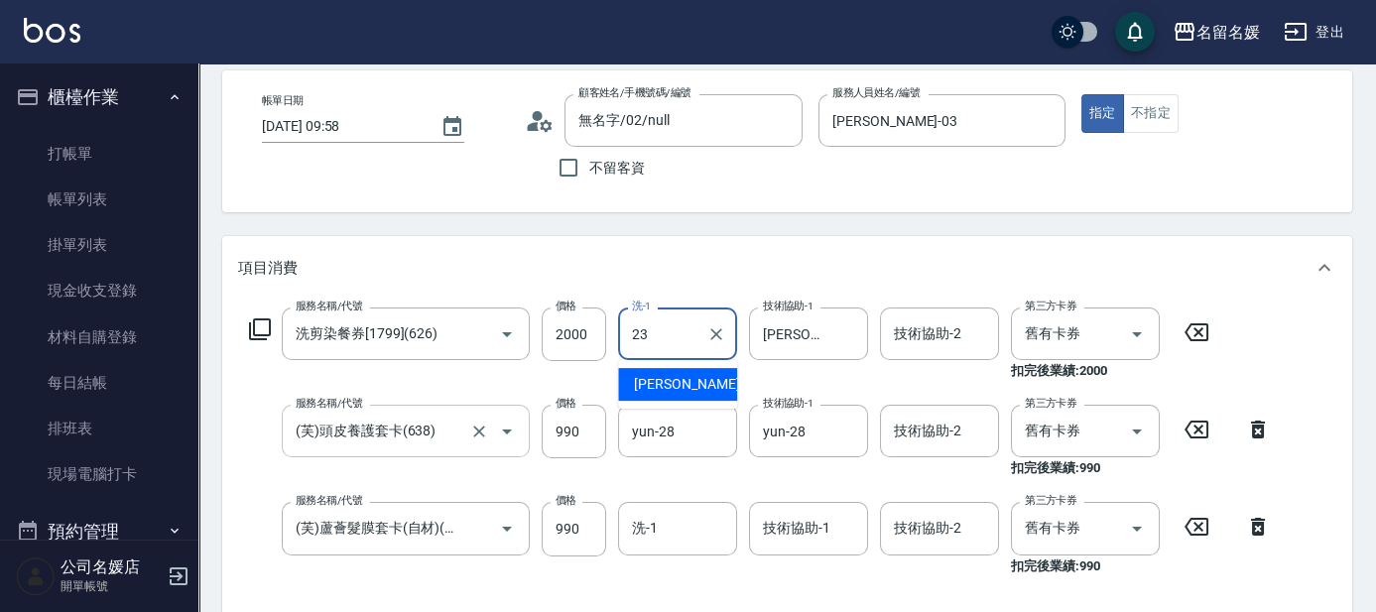
click at [658, 386] on span "[PERSON_NAME]-23" at bounding box center [696, 384] width 125 height 21
click at [854, 339] on icon "Clear" at bounding box center [847, 334] width 20 height 20
type input "[PERSON_NAME]-23"
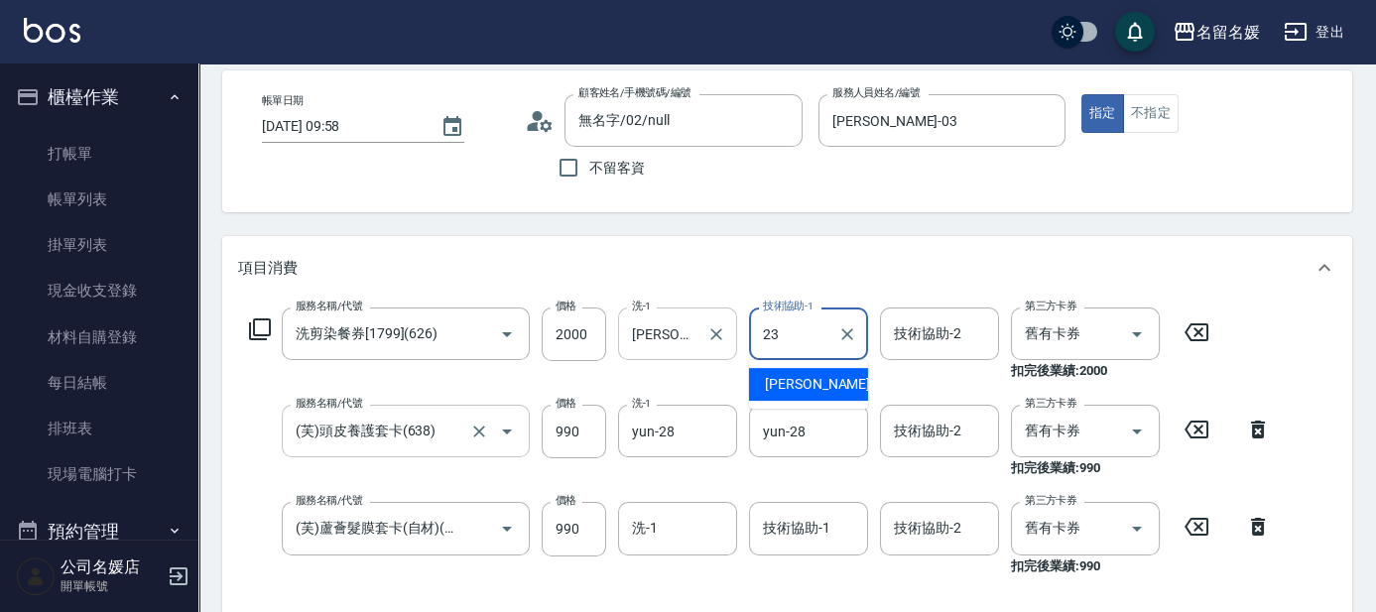
type input "[PERSON_NAME]-23"
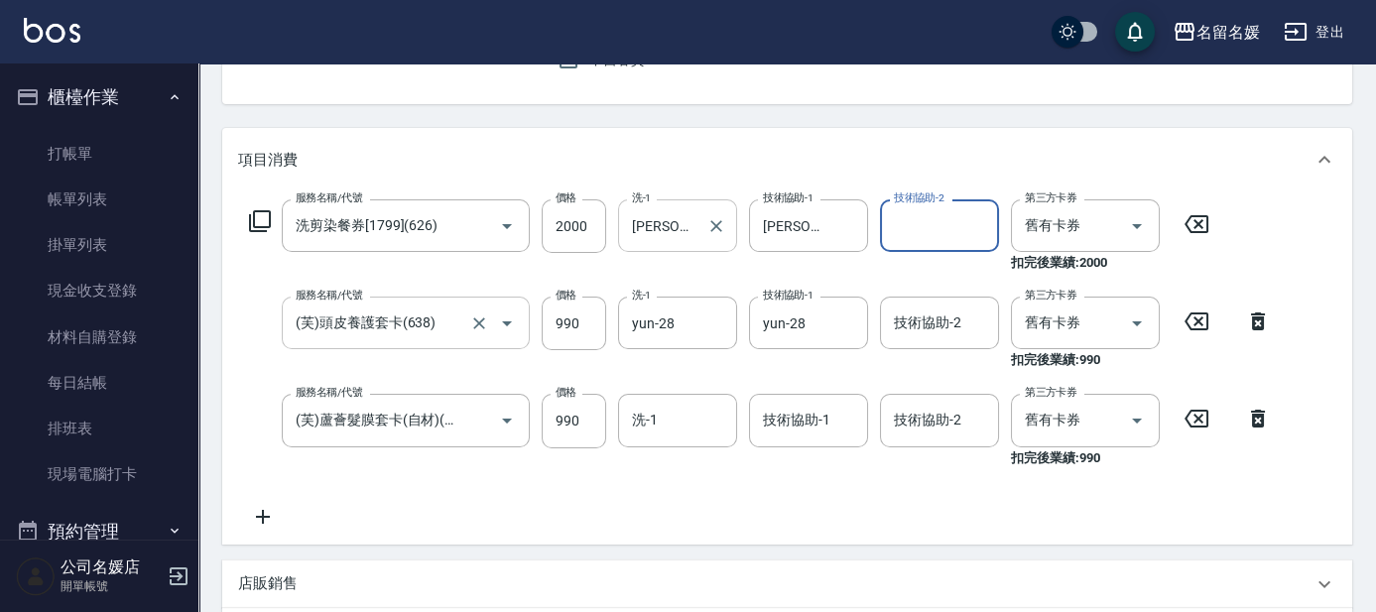
scroll to position [270, 0]
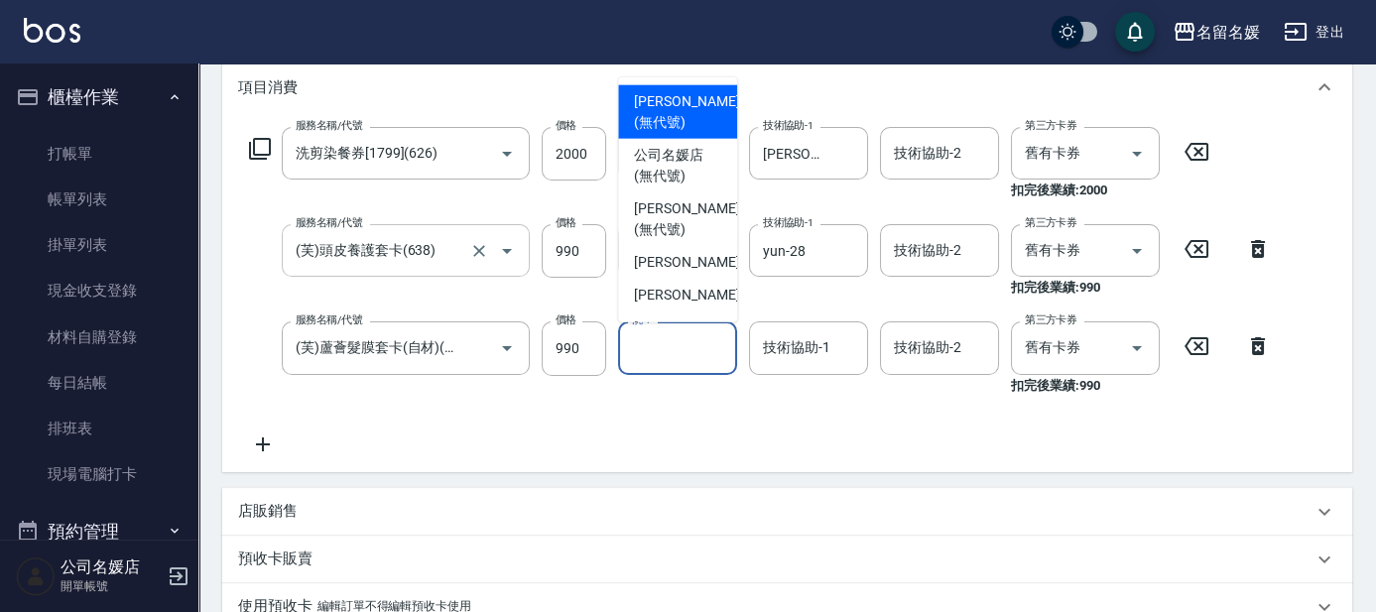
click at [671, 346] on input "洗-1" at bounding box center [677, 347] width 101 height 35
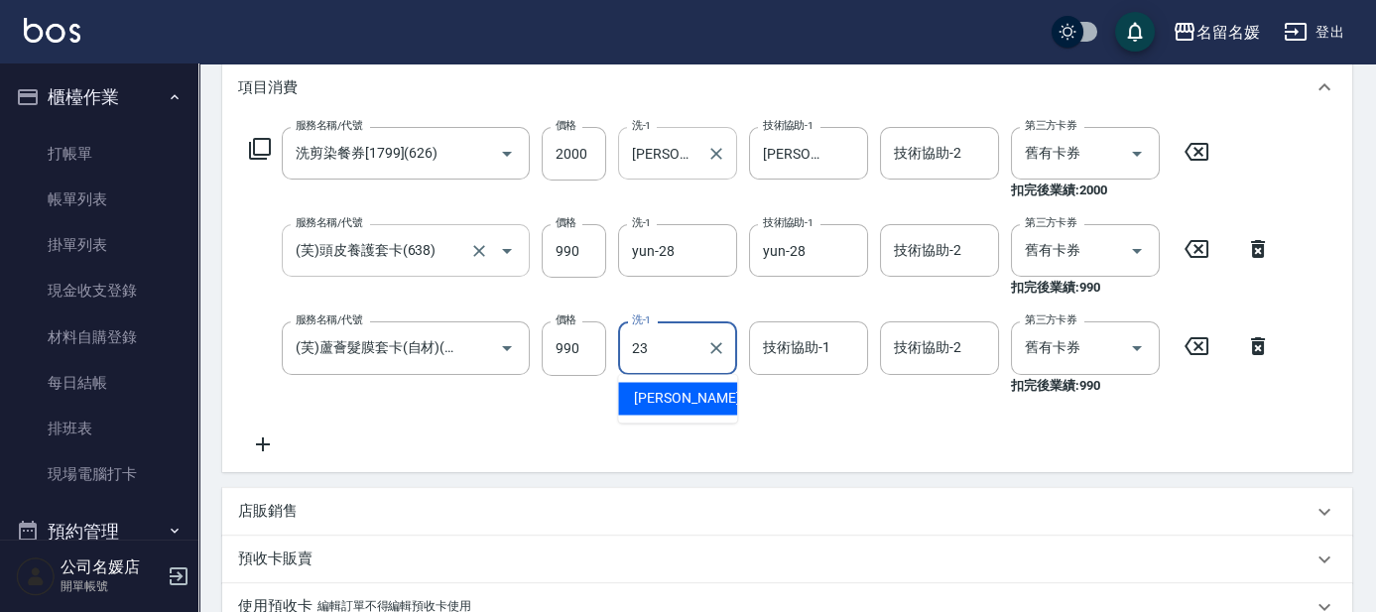
type input "[PERSON_NAME]-23"
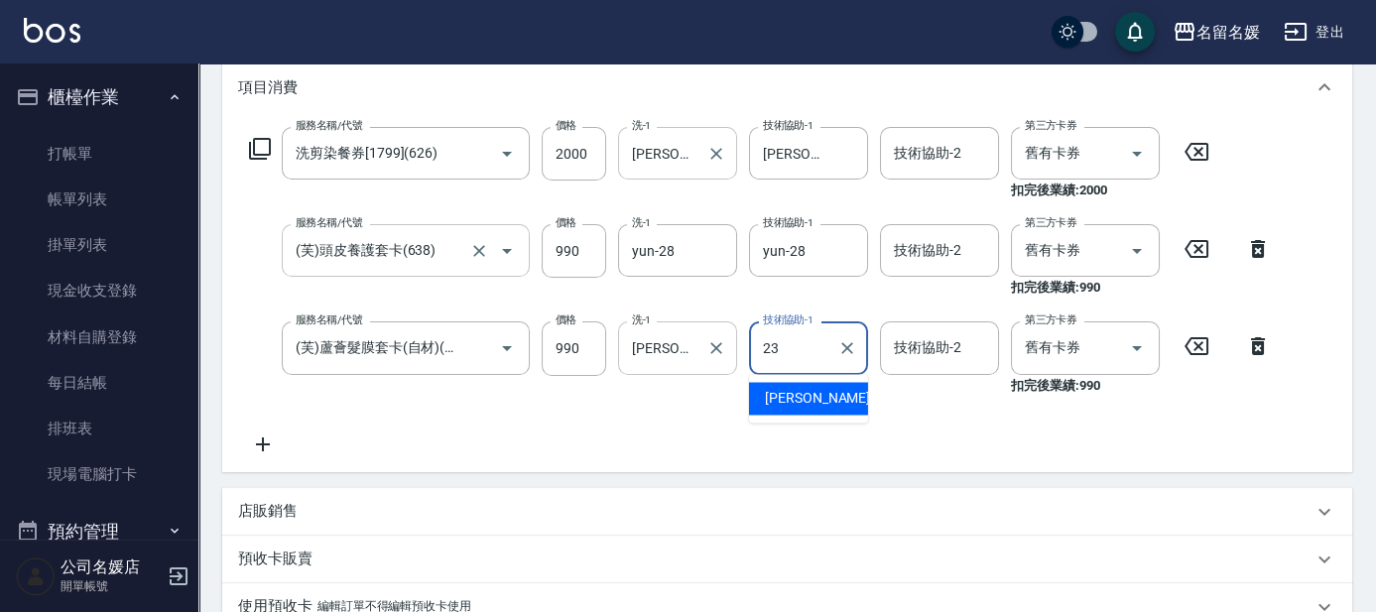
type input "[PERSON_NAME]-23"
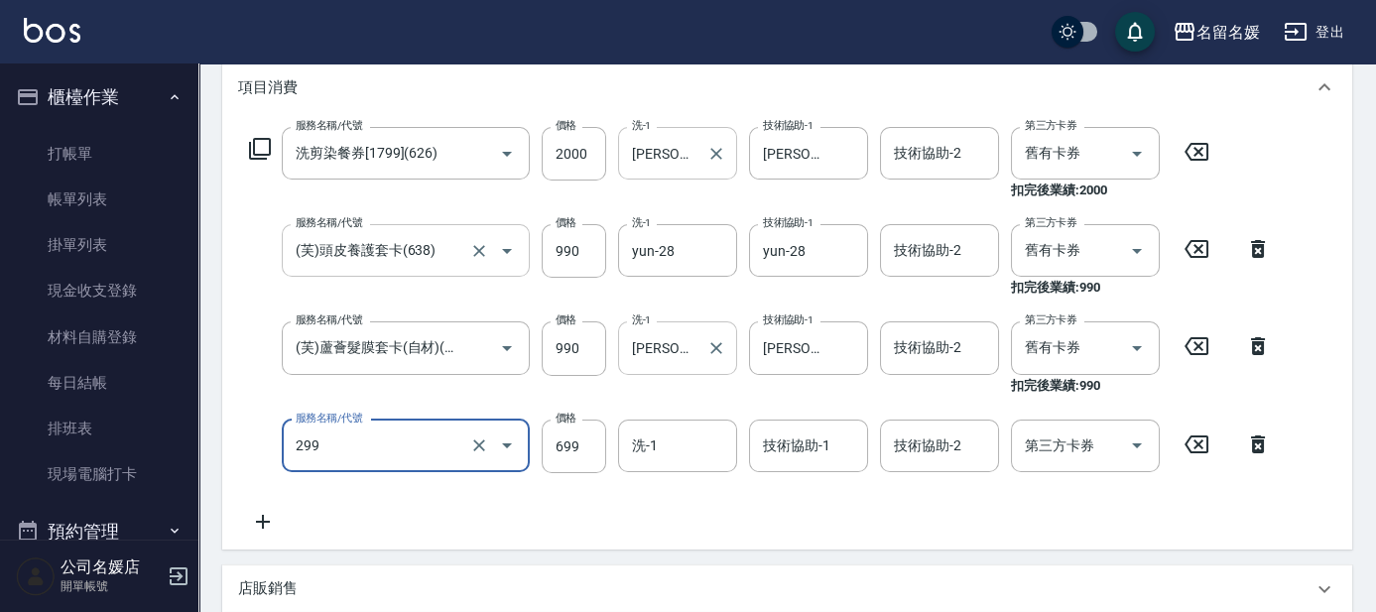
type input "滾珠洗髮699(299)"
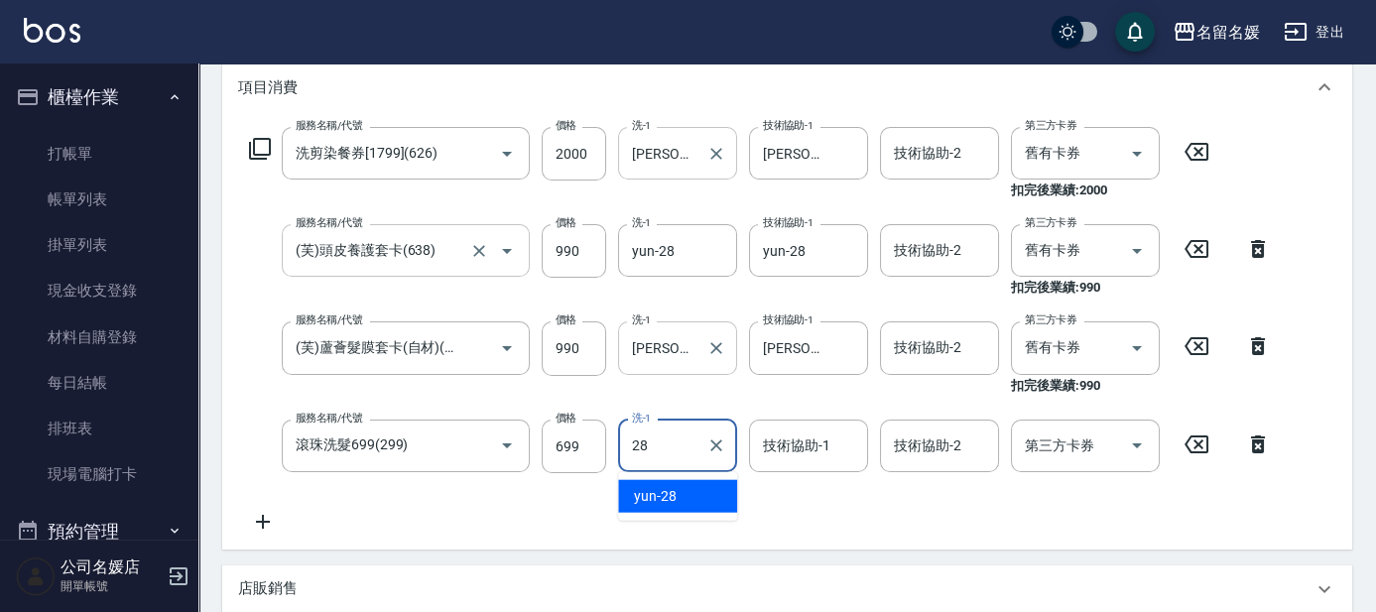
type input "yun-28"
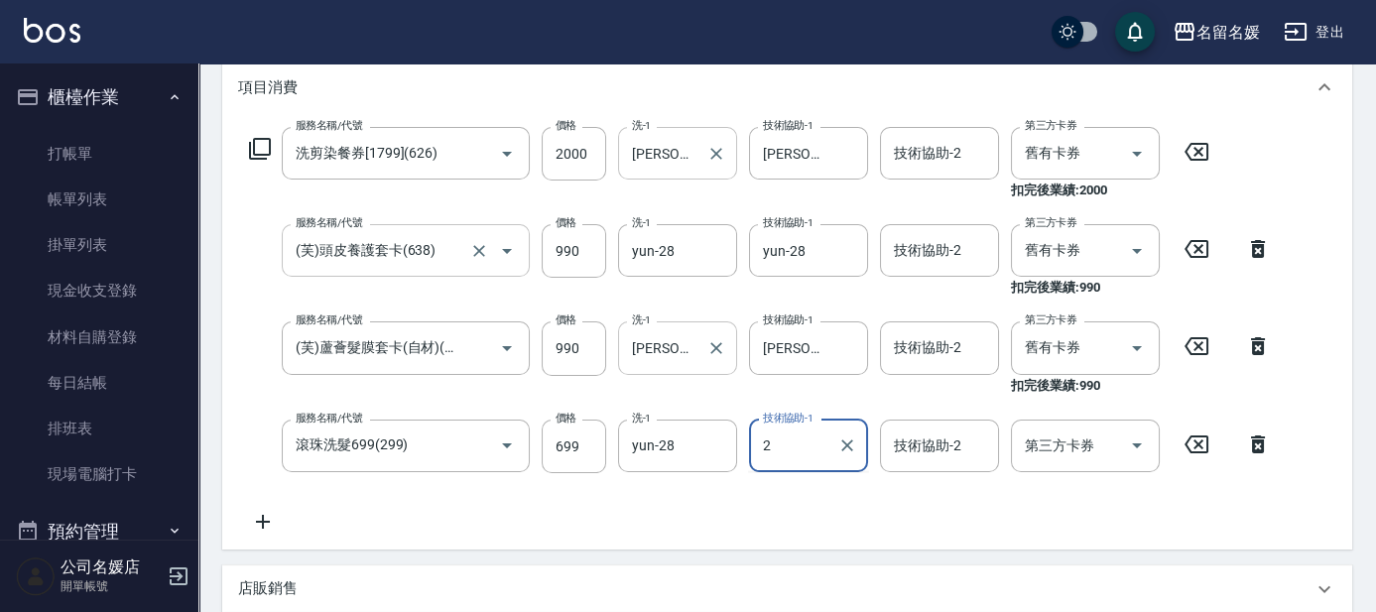
type input "2"
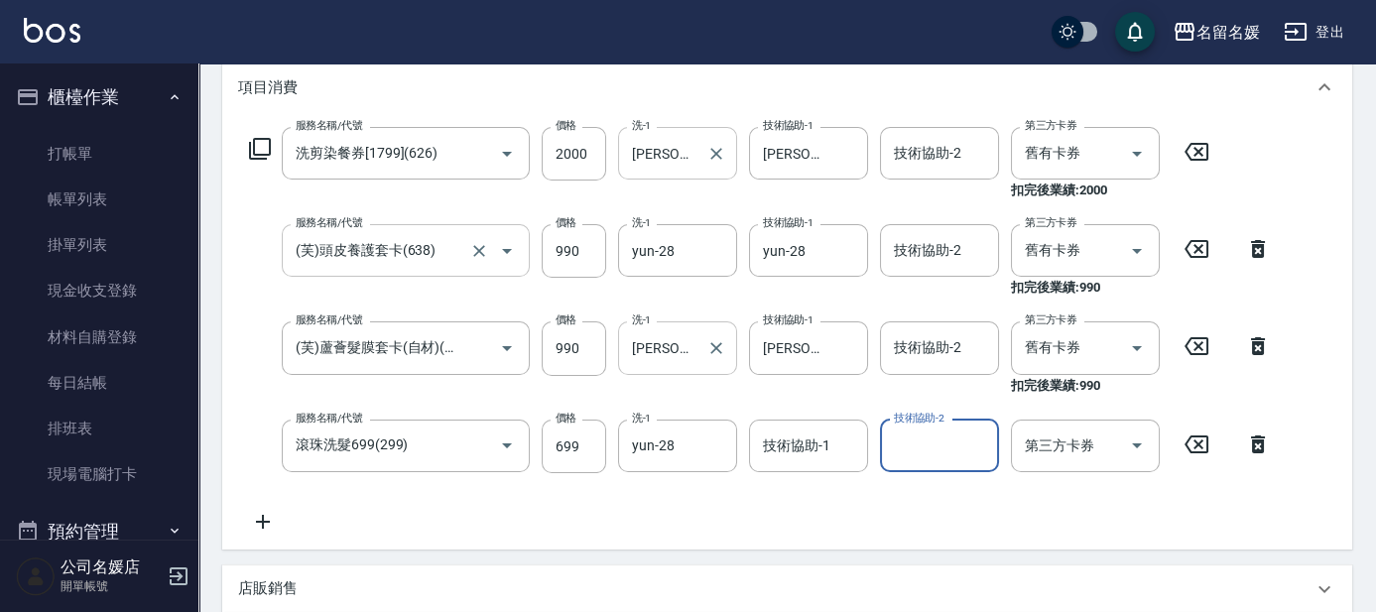
type input "8"
click at [968, 448] on icon "Clear" at bounding box center [978, 445] width 20 height 20
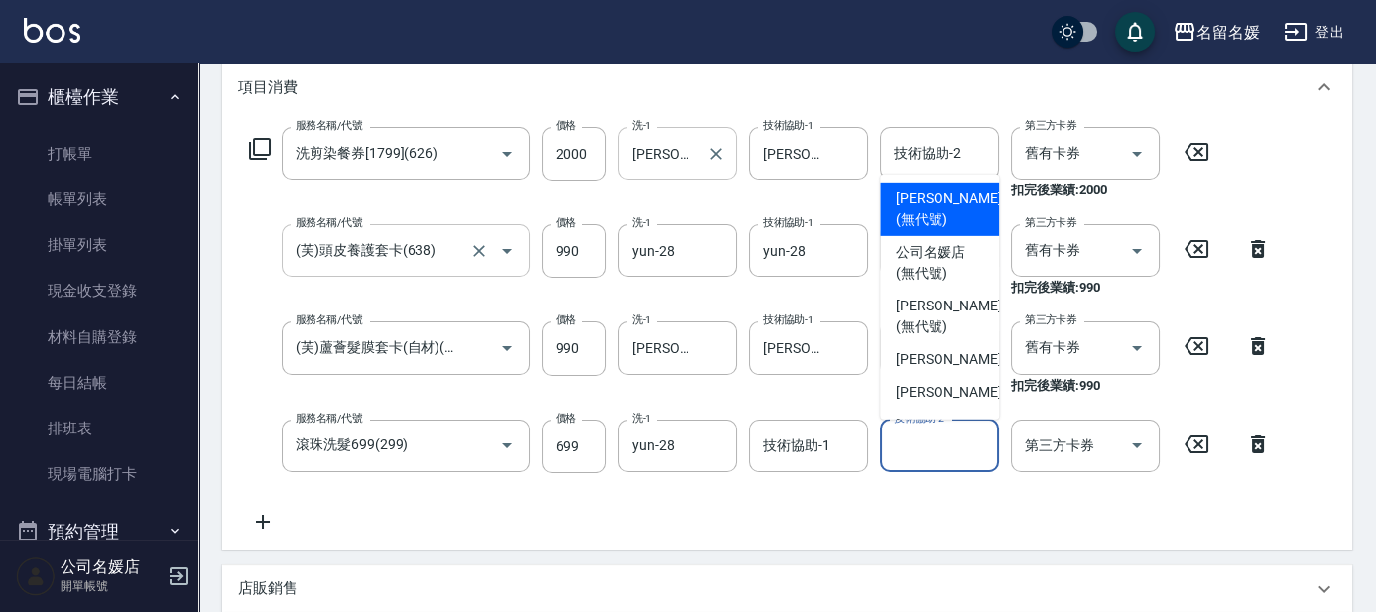
click at [785, 451] on div "技術協助-1 技術協助-1" at bounding box center [808, 446] width 119 height 53
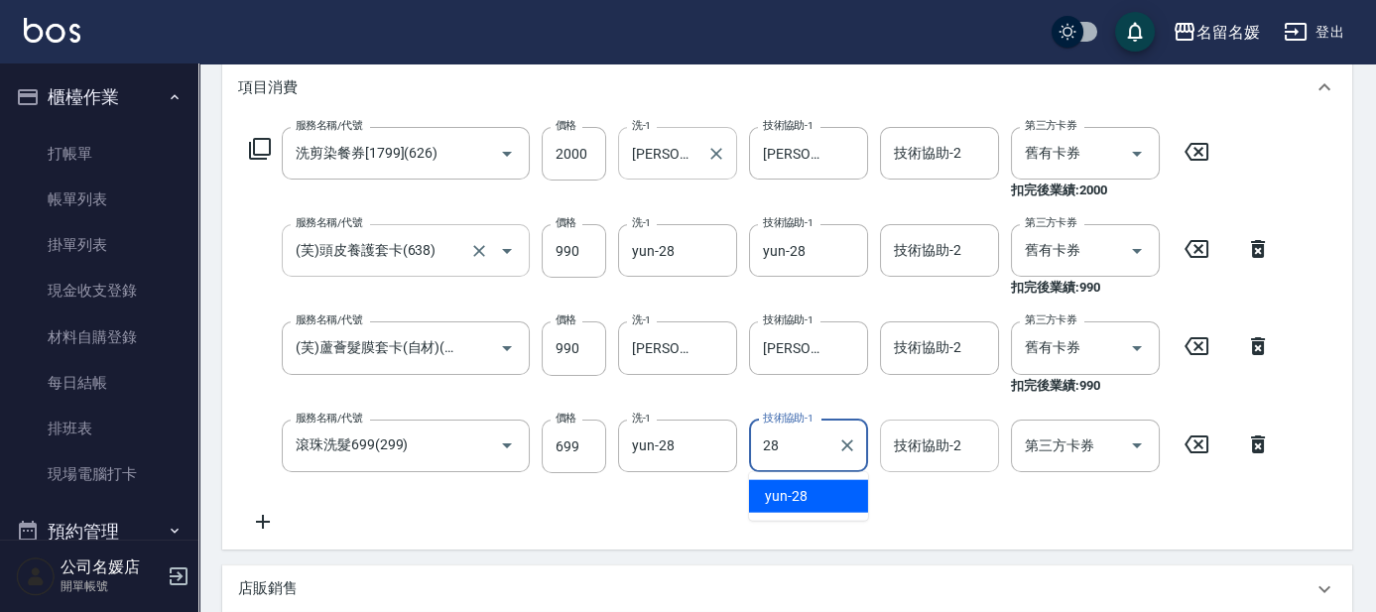
click at [822, 503] on div "yun -28" at bounding box center [808, 496] width 119 height 33
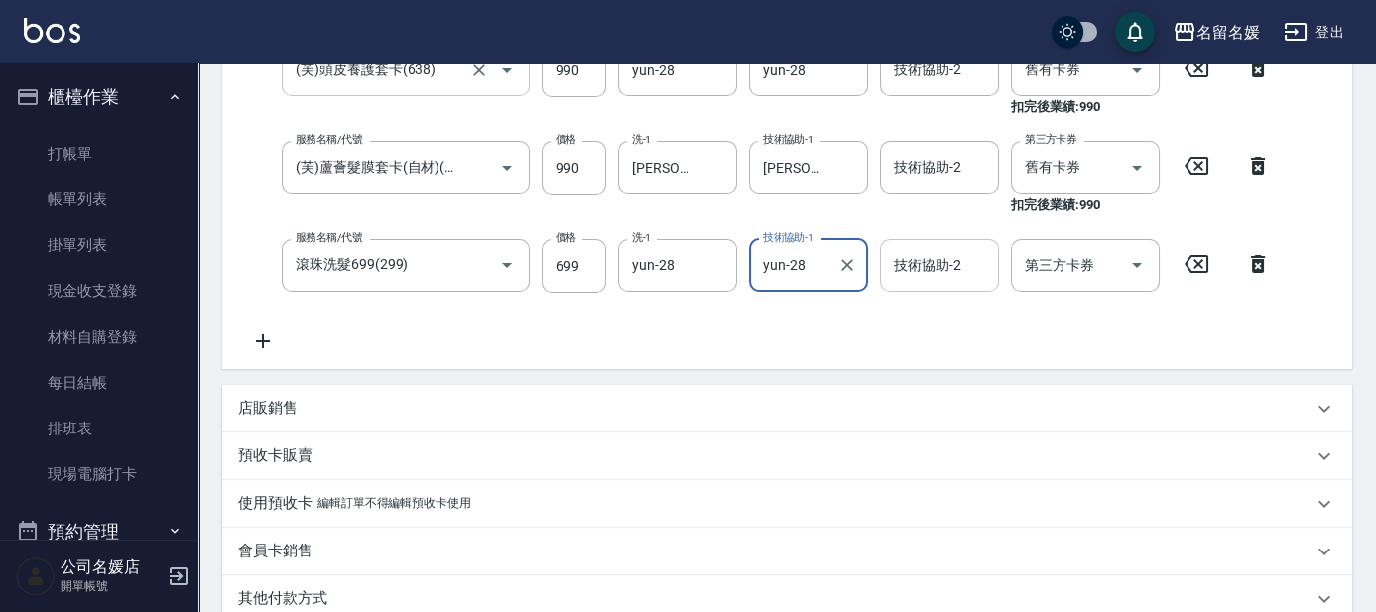
type input "yun-28"
click at [434, 457] on div "預收卡販賣" at bounding box center [775, 455] width 1074 height 21
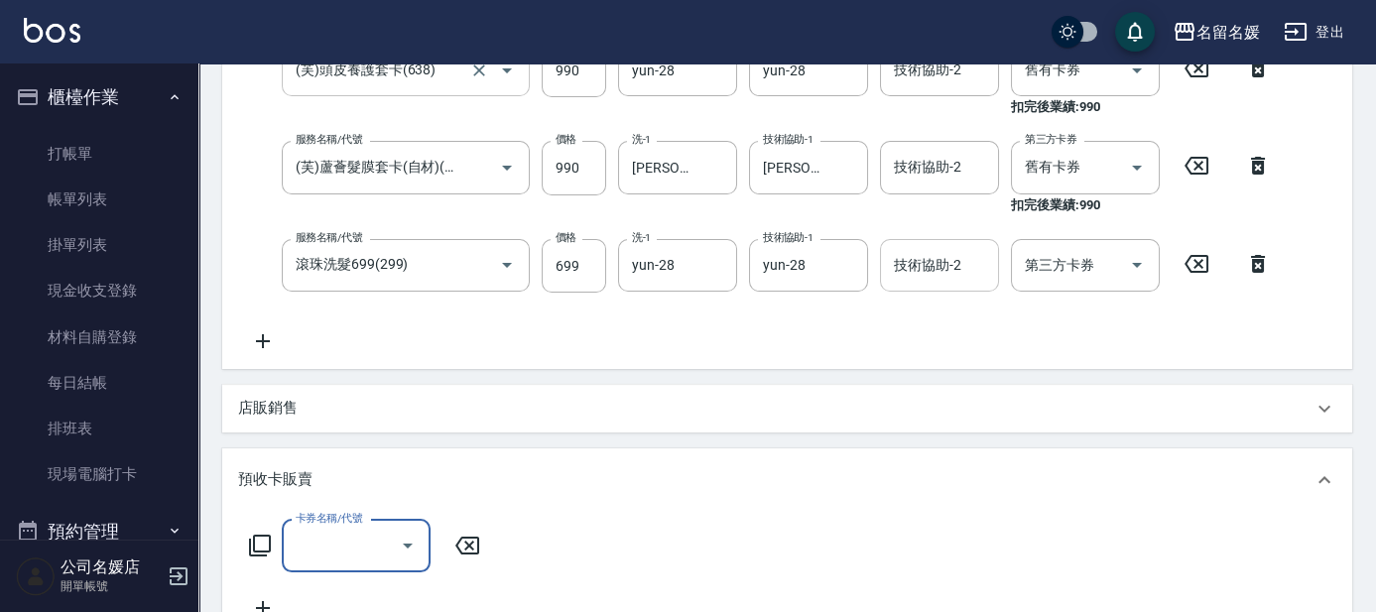
scroll to position [0, 0]
type input "套餐券(991)"
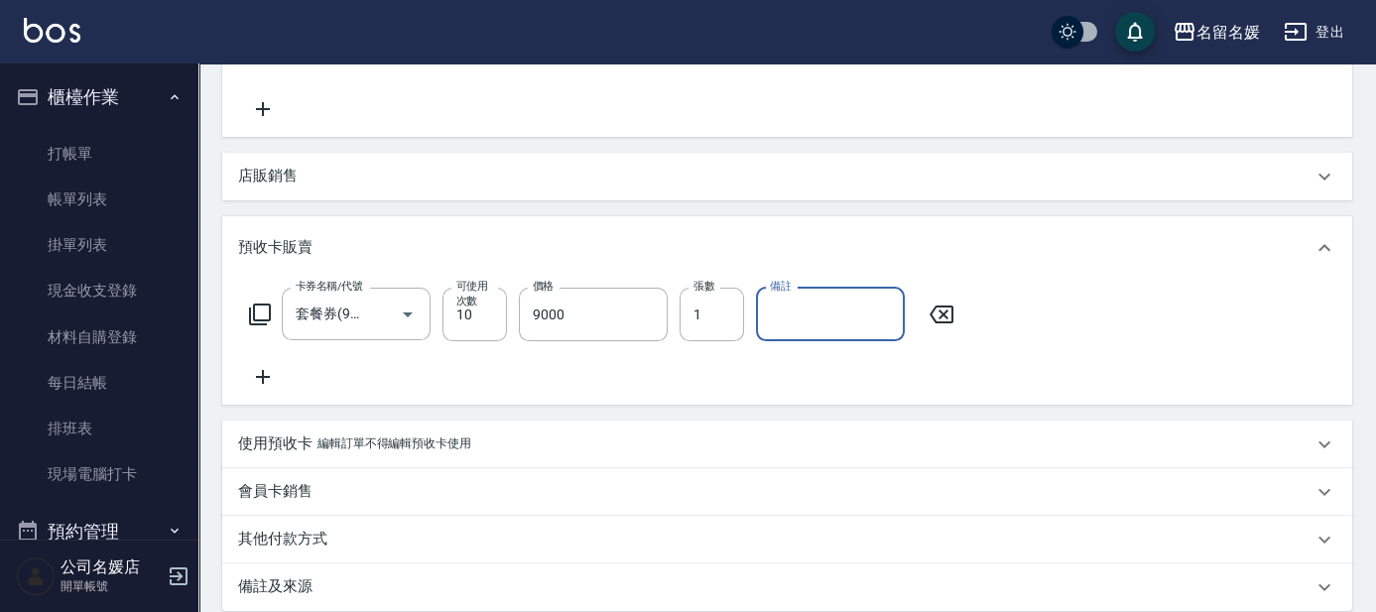
scroll to position [894, 0]
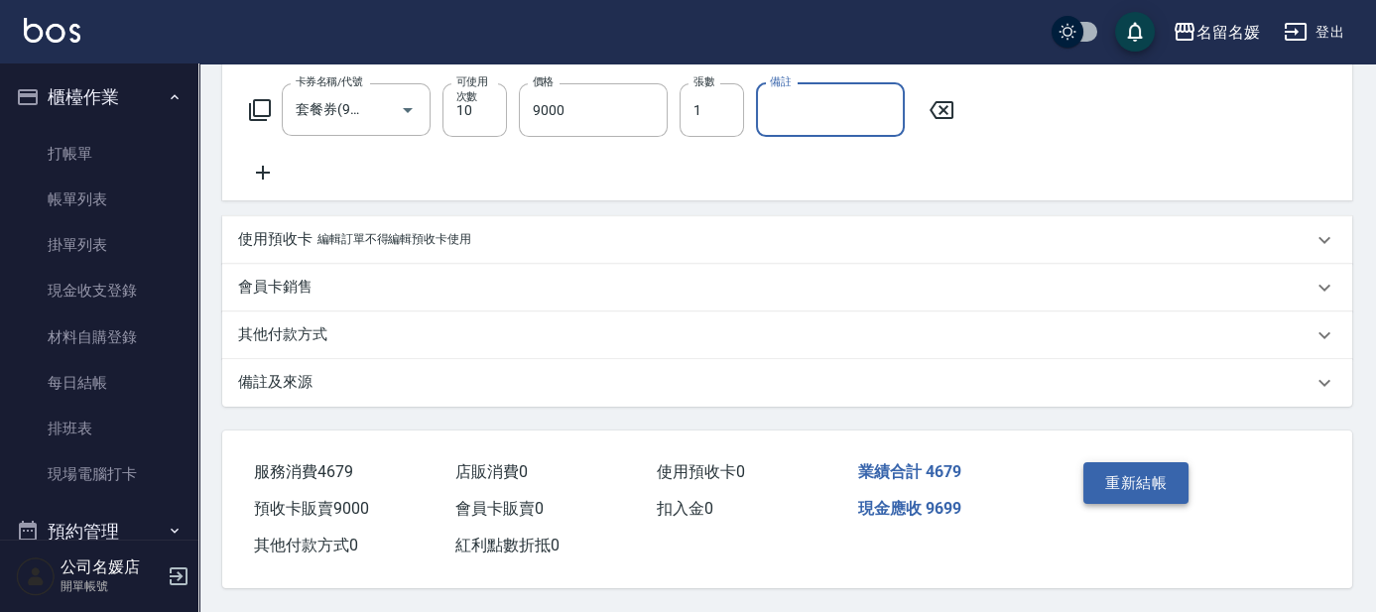
click at [1132, 471] on button "重新結帳" at bounding box center [1135, 483] width 105 height 42
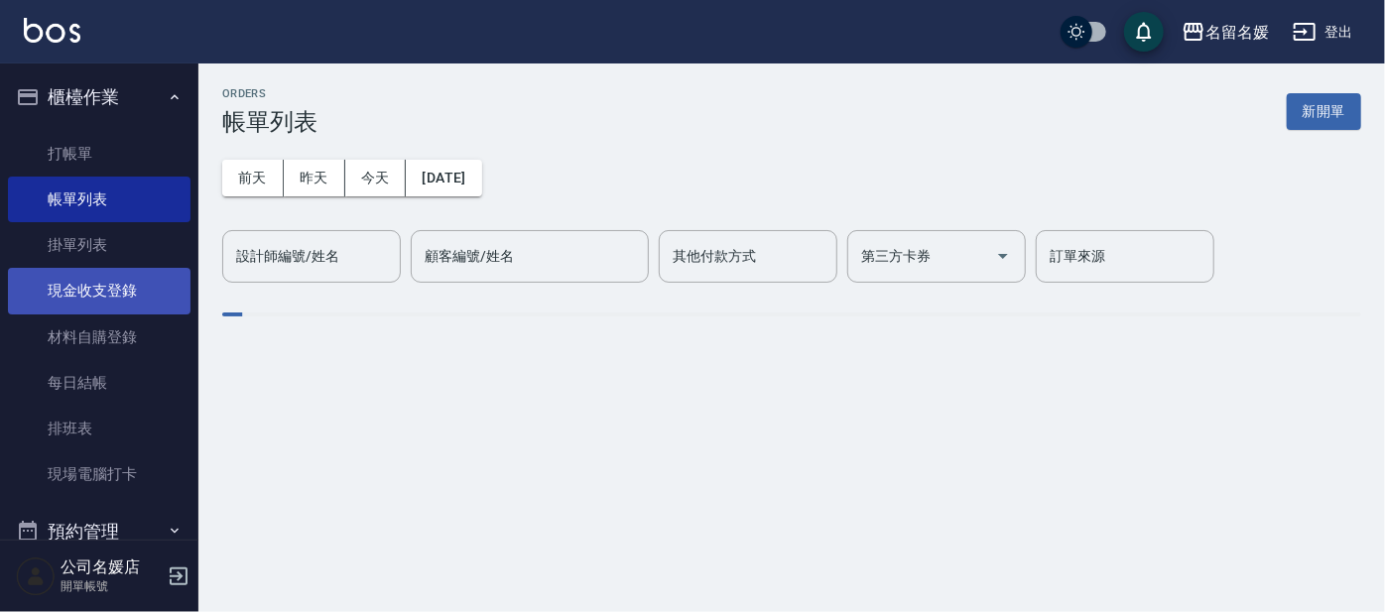
click at [103, 294] on link "現金收支登錄" at bounding box center [99, 291] width 183 height 46
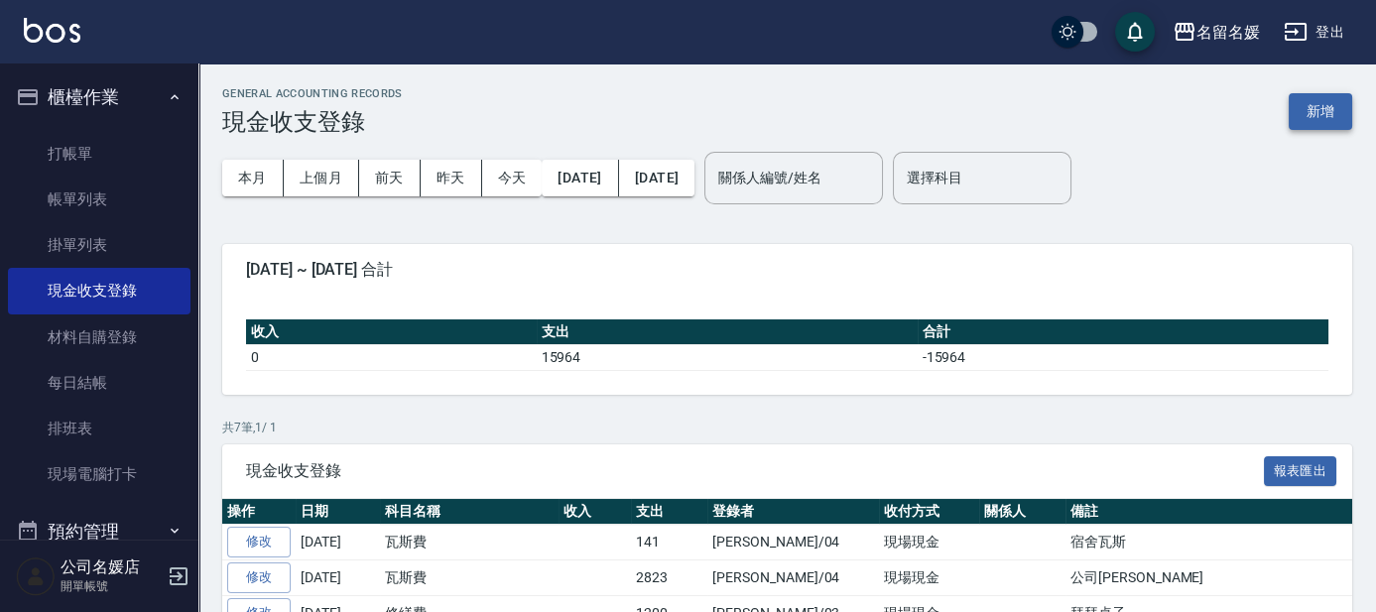
click at [1306, 120] on button "新增" at bounding box center [1319, 111] width 63 height 37
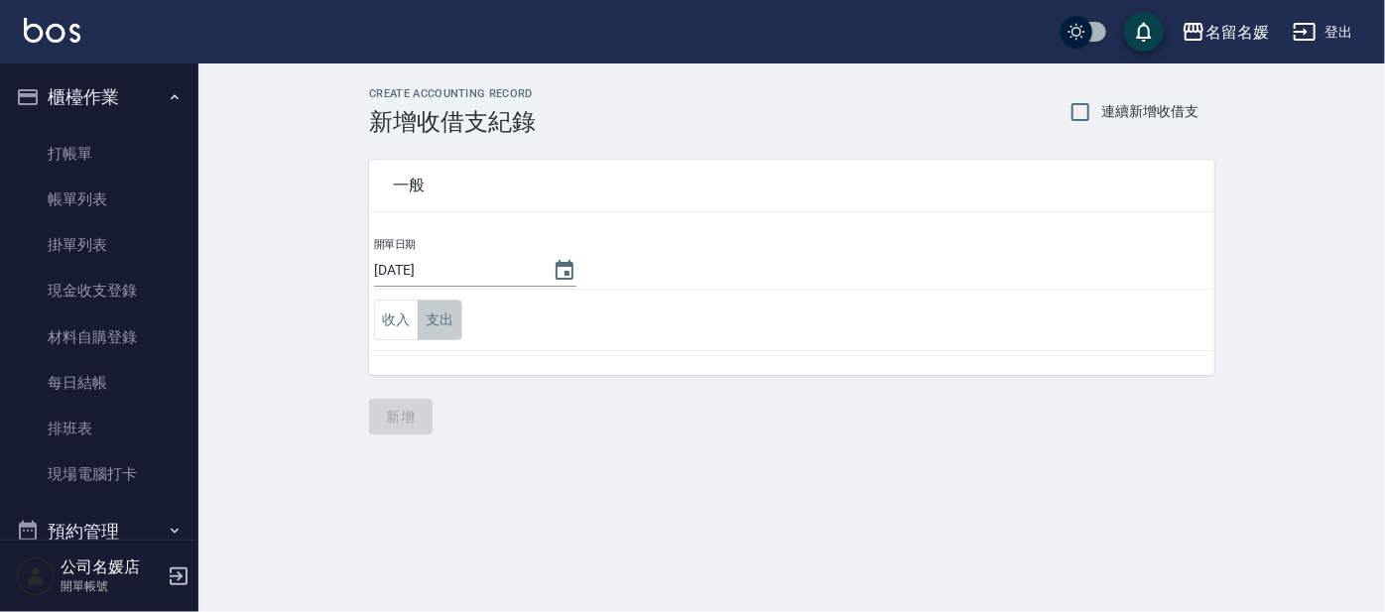
click at [426, 313] on button "支出" at bounding box center [440, 320] width 45 height 41
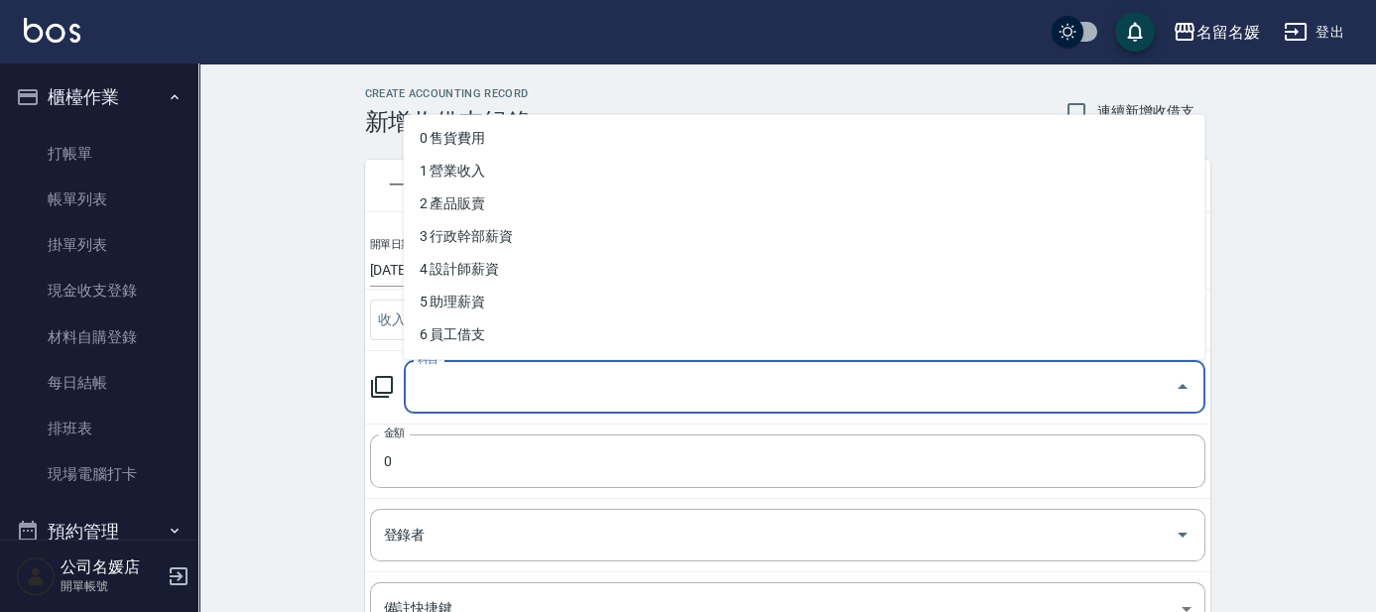
click at [477, 370] on input "科目" at bounding box center [790, 387] width 754 height 35
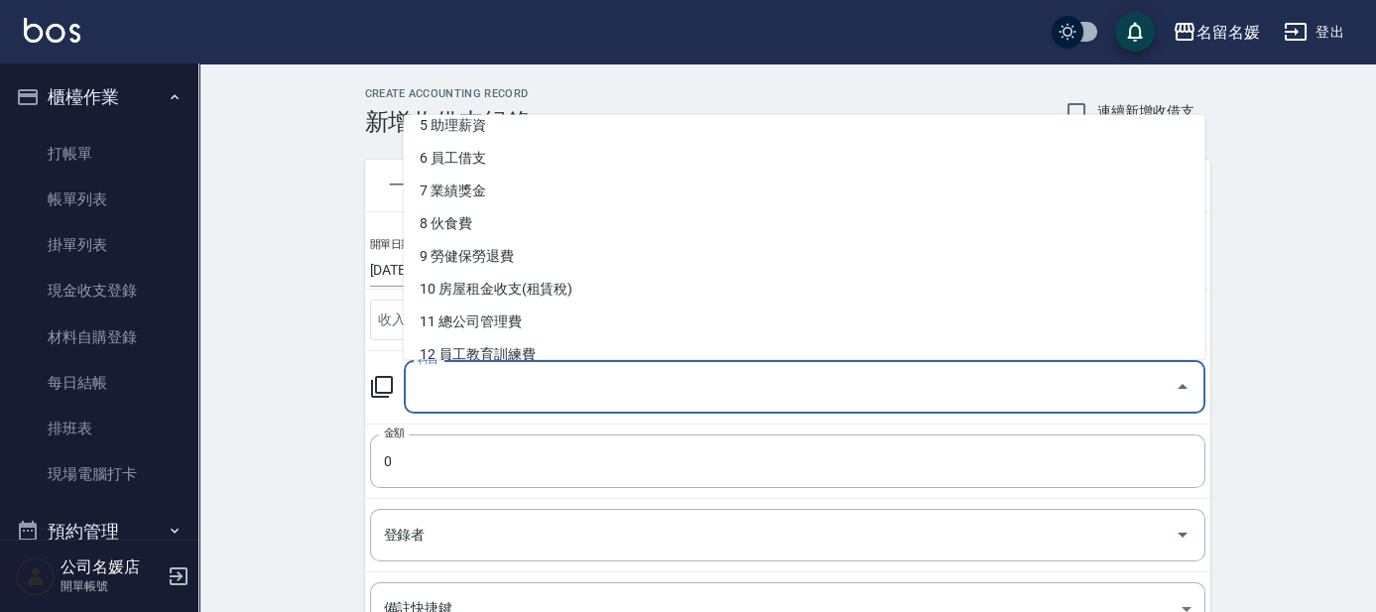
scroll to position [180, 0]
click at [511, 276] on li "10 房屋租金收支(租賃稅)" at bounding box center [804, 287] width 801 height 33
type input "10 房屋租金收支(租賃稅)"
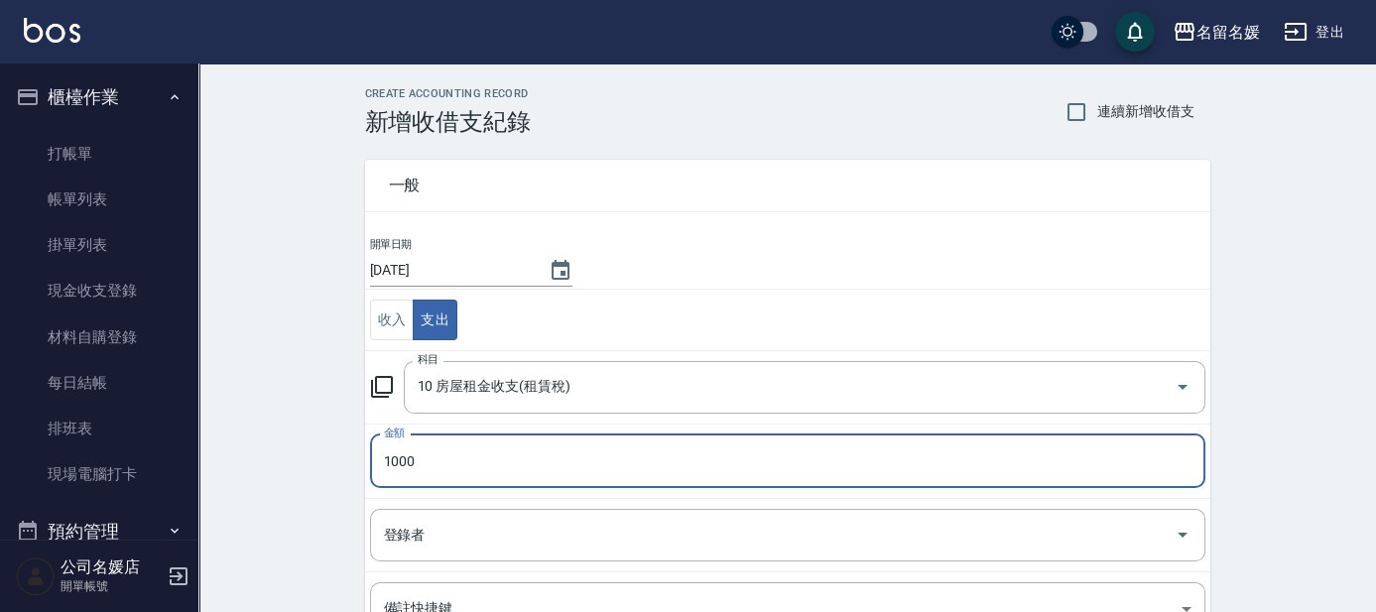
type input "1000"
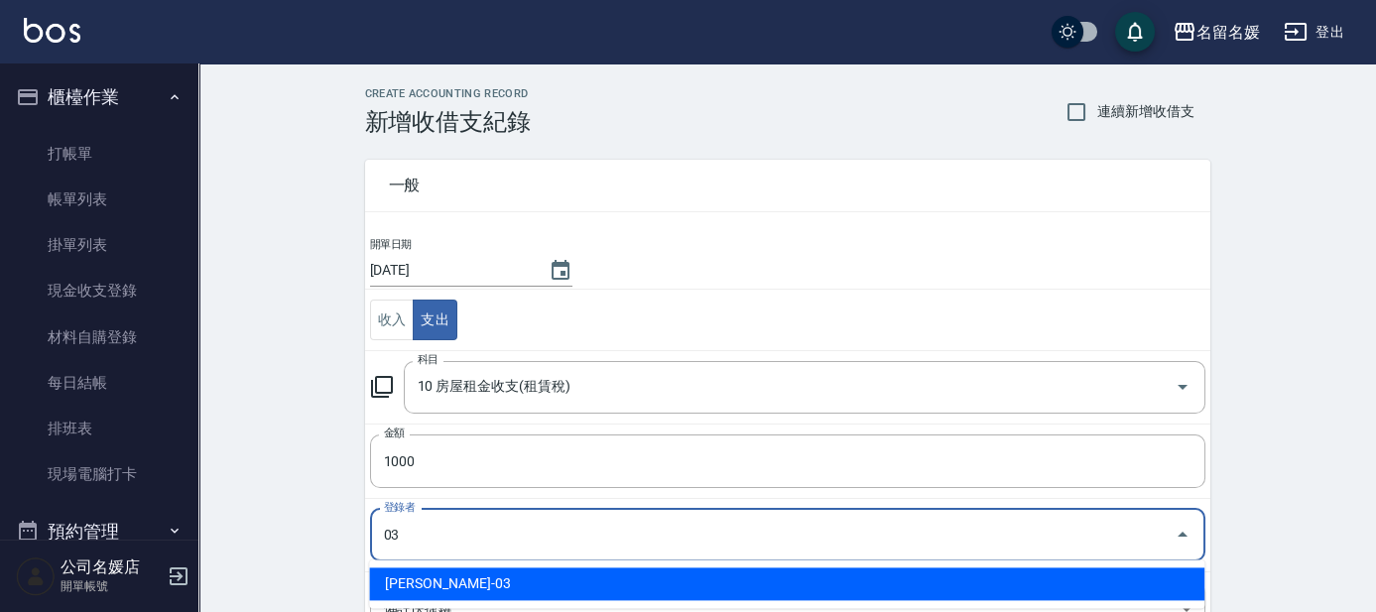
click at [481, 582] on li "[PERSON_NAME]-03" at bounding box center [786, 583] width 835 height 33
type input "[PERSON_NAME]-03"
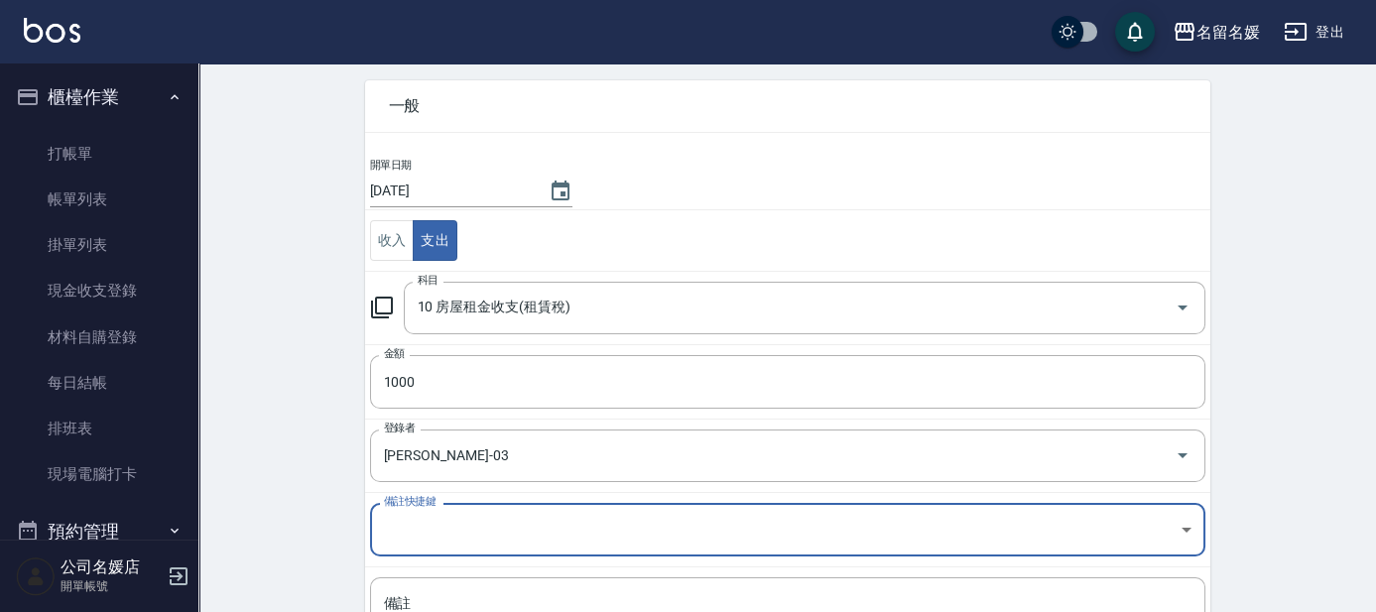
scroll to position [111, 0]
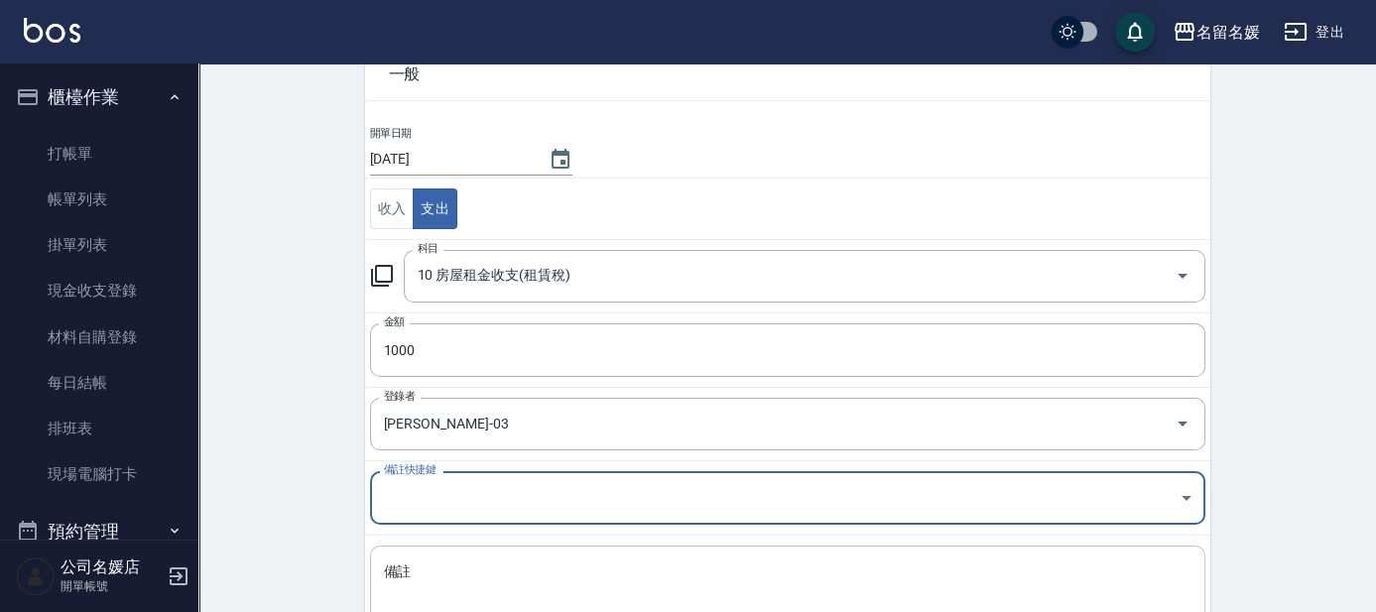
click at [481, 581] on textarea "備註" at bounding box center [787, 595] width 807 height 67
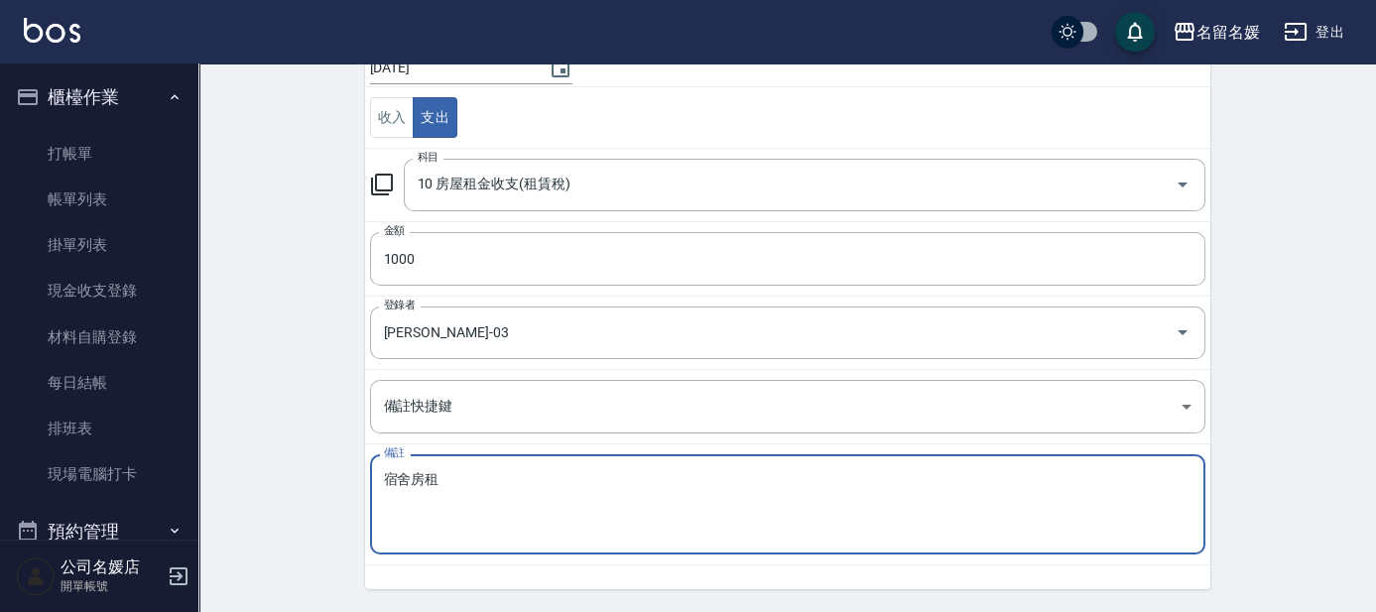
scroll to position [261, 0]
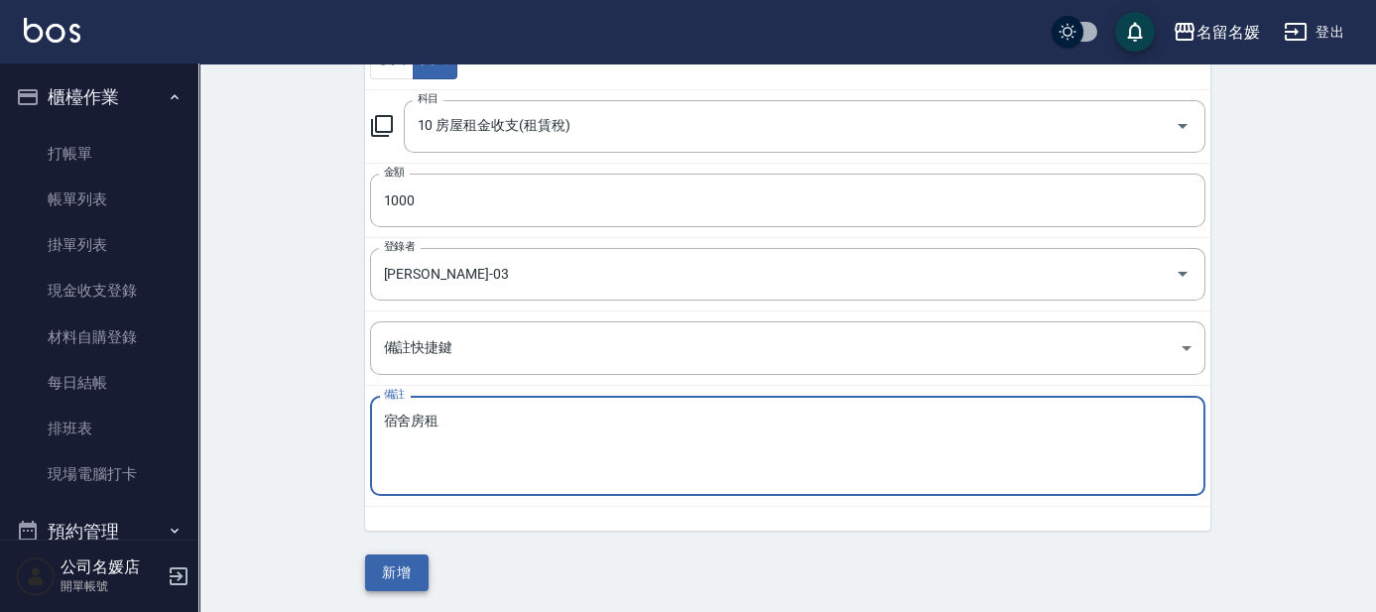
type textarea "宿舍房租"
click at [386, 563] on button "新增" at bounding box center [396, 572] width 63 height 37
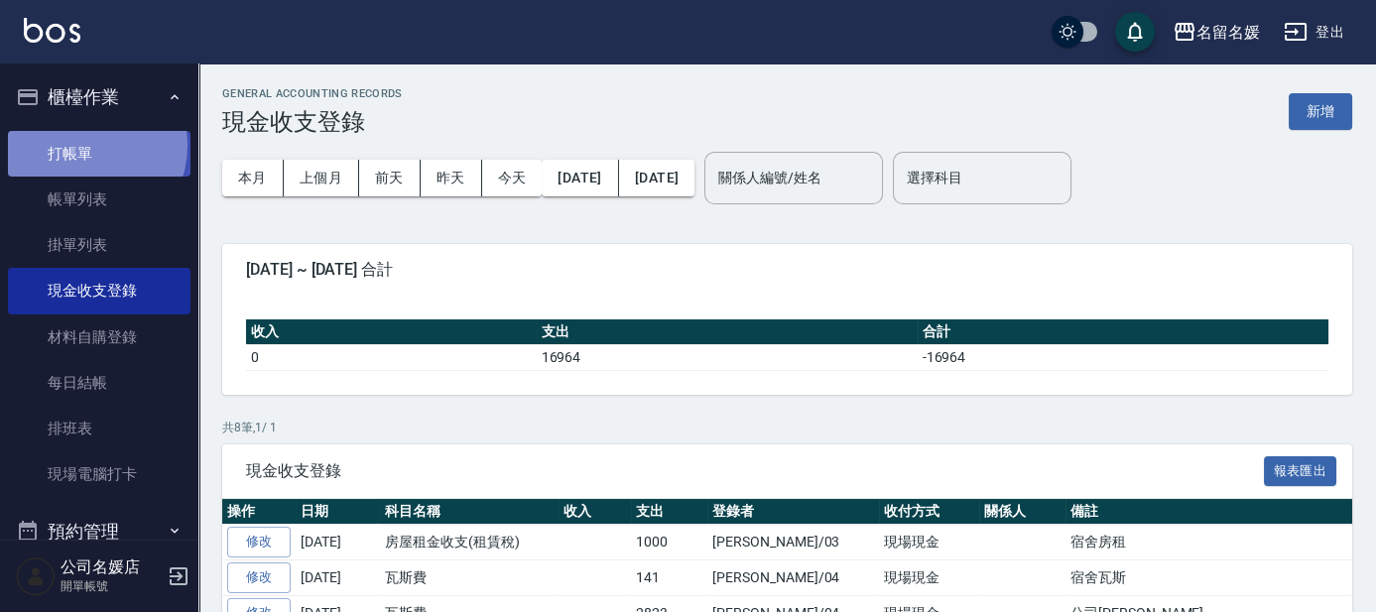
click at [84, 145] on link "打帳單" at bounding box center [99, 154] width 183 height 46
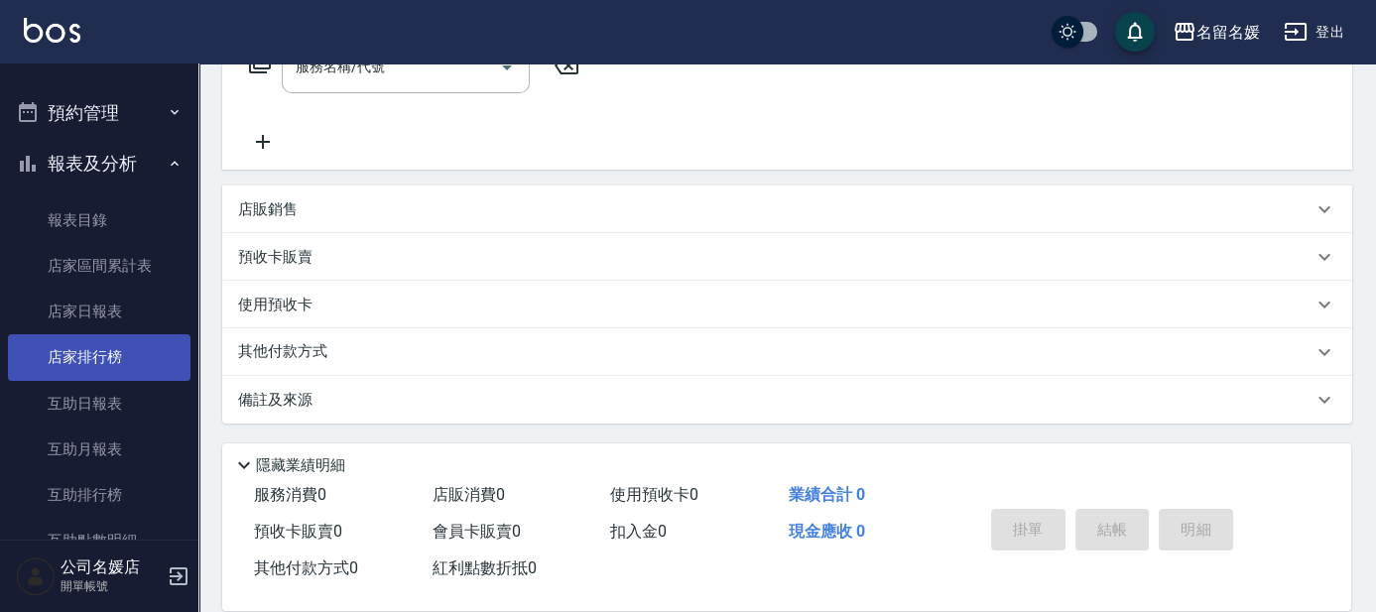
scroll to position [450, 0]
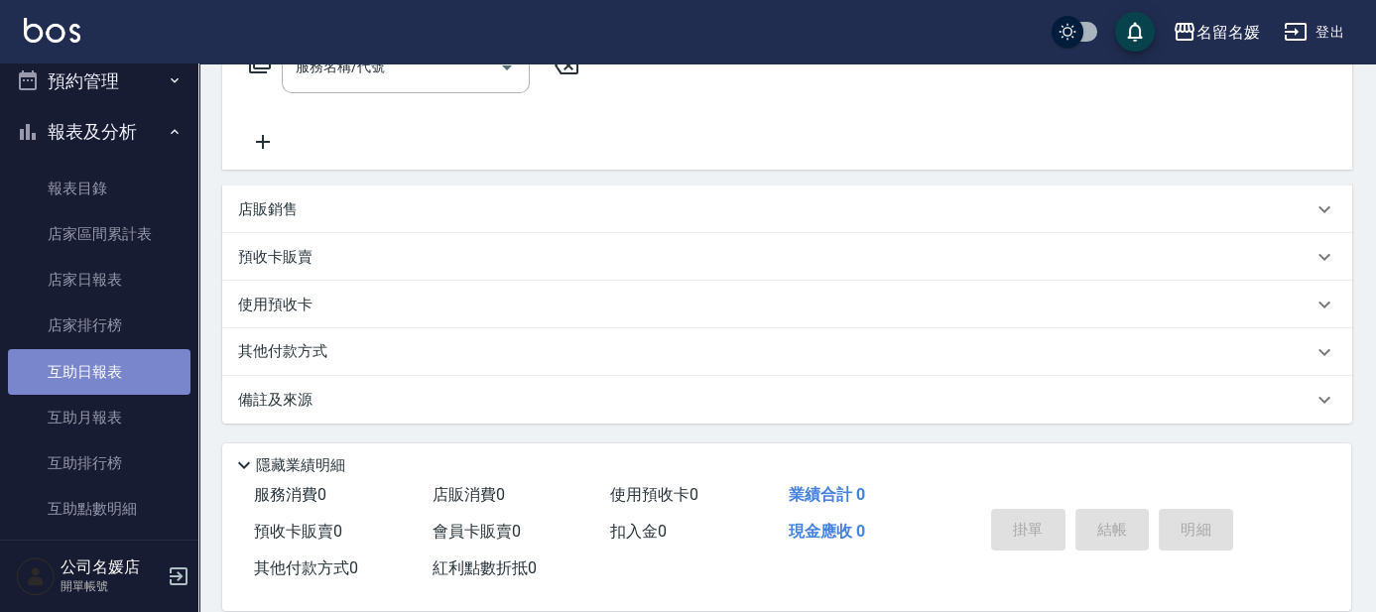
click at [122, 368] on link "互助日報表" at bounding box center [99, 372] width 183 height 46
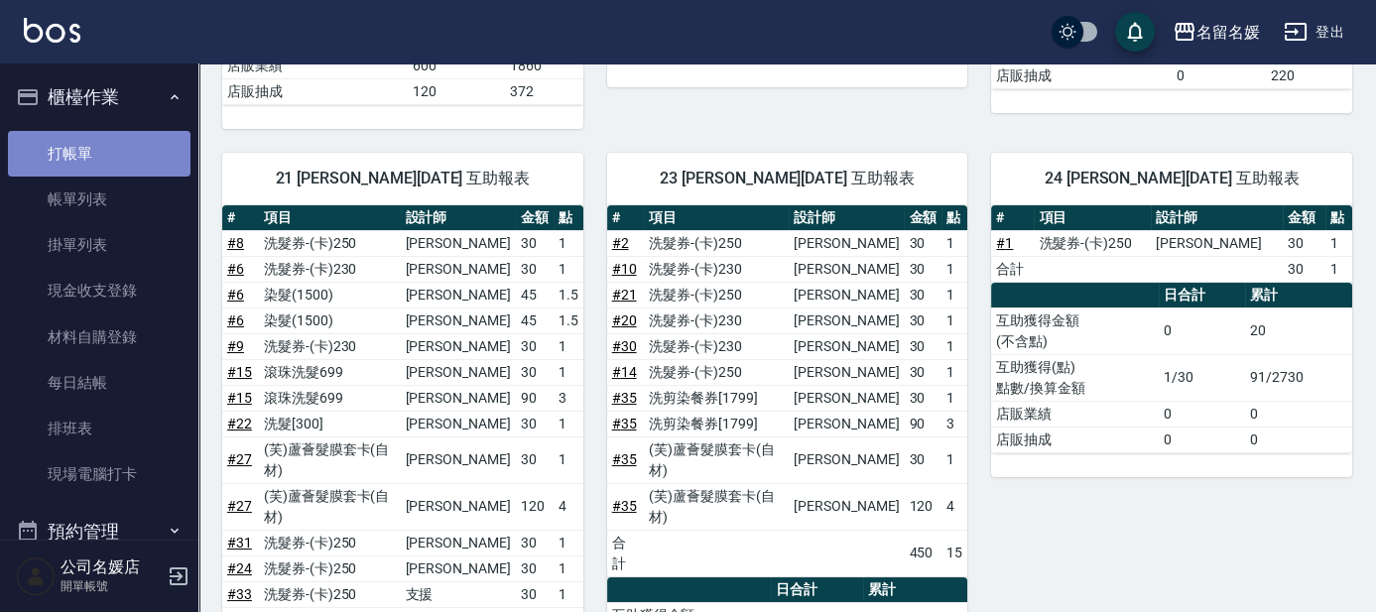
click at [110, 149] on link "打帳單" at bounding box center [99, 154] width 183 height 46
